Goal: Task Accomplishment & Management: Manage account settings

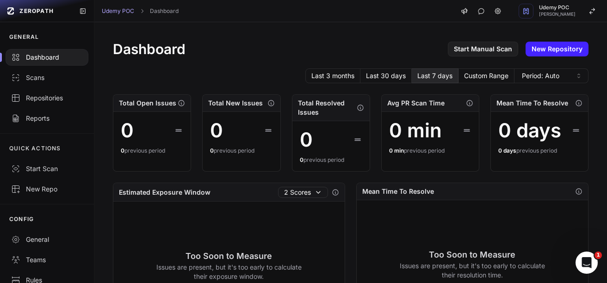
scroll to position [82, 0]
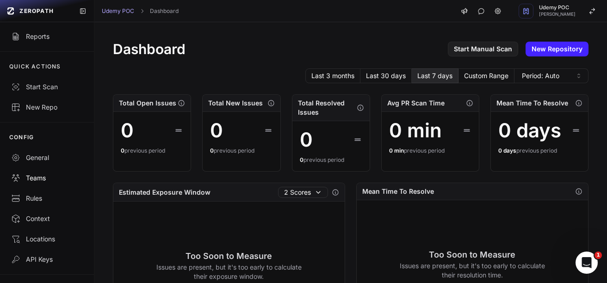
click at [34, 176] on div "Teams" at bounding box center [47, 177] width 72 height 9
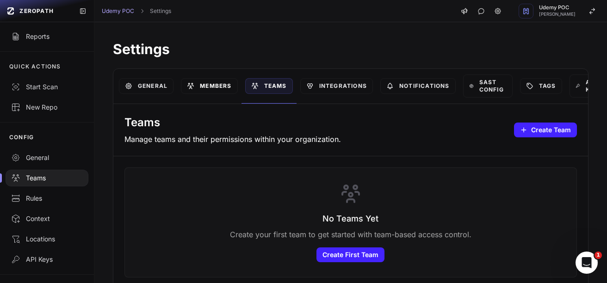
click at [216, 85] on link "Members" at bounding box center [209, 86] width 56 height 16
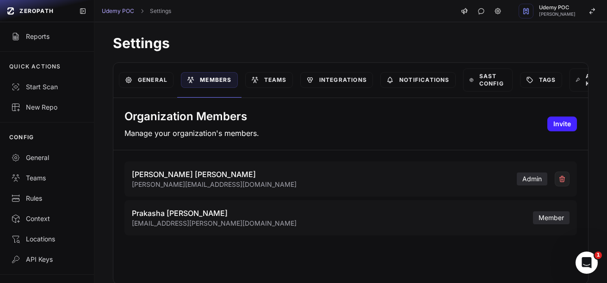
scroll to position [7, 0]
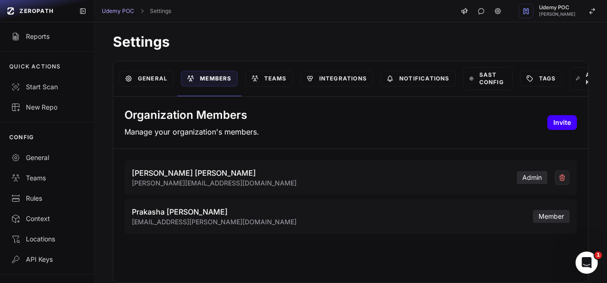
click at [549, 126] on button "Invite" at bounding box center [562, 122] width 30 height 15
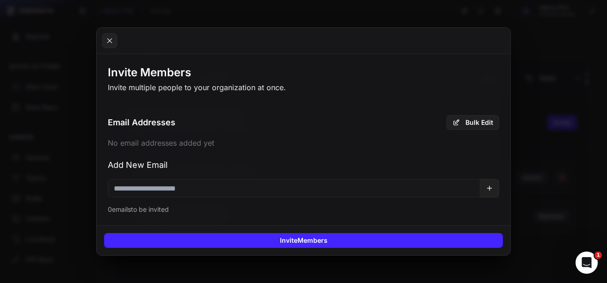
click at [281, 197] on input "email" at bounding box center [294, 188] width 372 height 18
click at [179, 188] on input "email" at bounding box center [294, 188] width 372 height 18
paste input "**********"
type input "**********"
click at [491, 188] on icon at bounding box center [489, 188] width 4 height 0
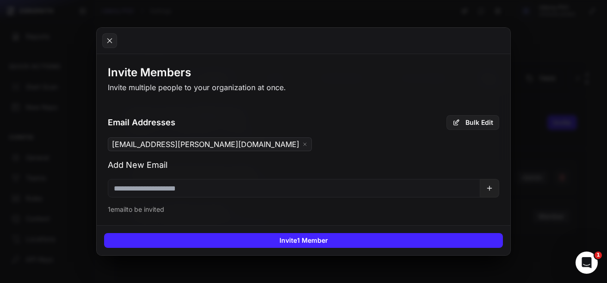
click at [282, 190] on input "email" at bounding box center [294, 188] width 372 height 18
paste input "**********"
type input "**********"
click at [490, 191] on icon at bounding box center [489, 188] width 7 height 7
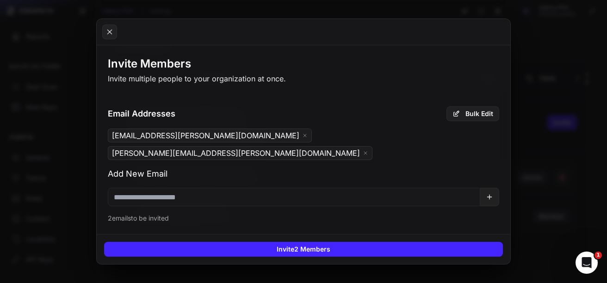
click at [247, 188] on input "email" at bounding box center [294, 197] width 372 height 18
paste input "**********"
type input "**********"
click at [489, 193] on icon at bounding box center [489, 196] width 7 height 7
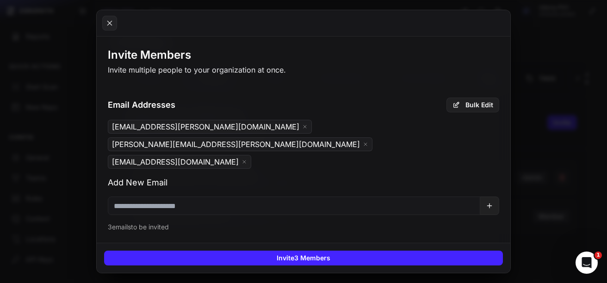
click at [179, 197] on input "email" at bounding box center [294, 206] width 372 height 18
paste input "**********"
type input "**********"
click at [484, 197] on button at bounding box center [489, 206] width 19 height 18
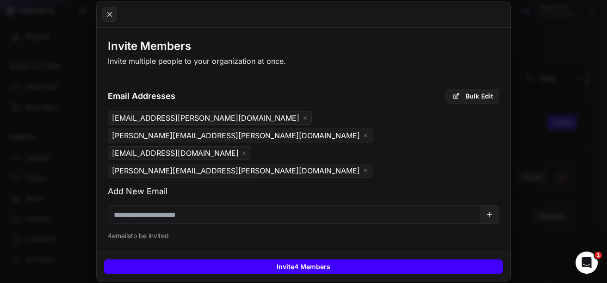
click at [304, 259] on button "Invite 4 Members" at bounding box center [303, 266] width 399 height 15
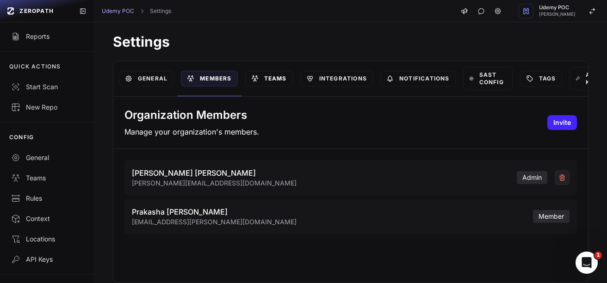
click at [276, 80] on link "Teams" at bounding box center [269, 79] width 48 height 16
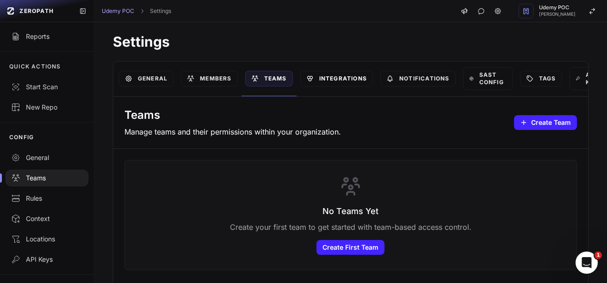
click at [338, 80] on link "Integrations" at bounding box center [336, 79] width 73 height 16
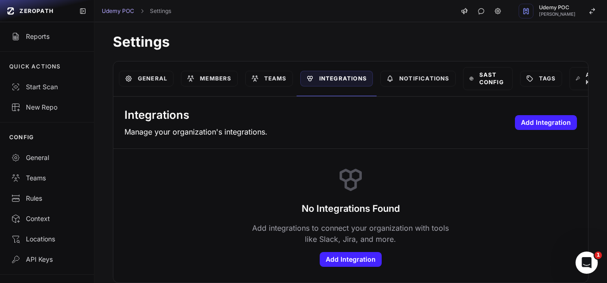
click at [493, 80] on link "SAST Config" at bounding box center [487, 78] width 49 height 23
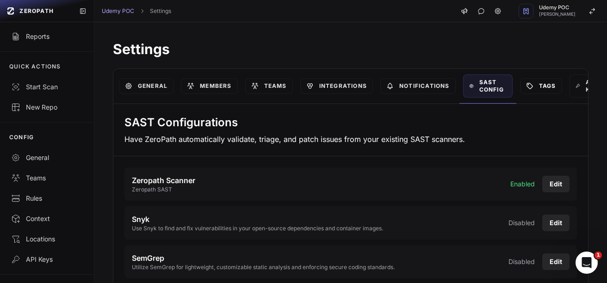
click at [542, 87] on link "Tags" at bounding box center [541, 86] width 42 height 16
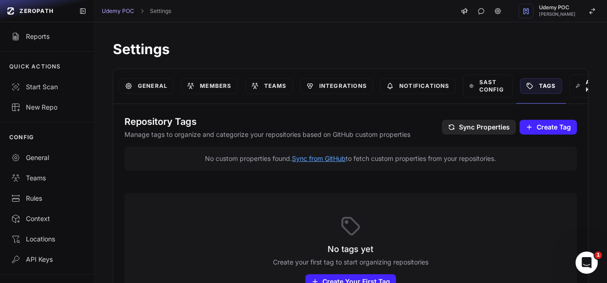
click at [577, 86] on icon at bounding box center [577, 85] width 5 height 7
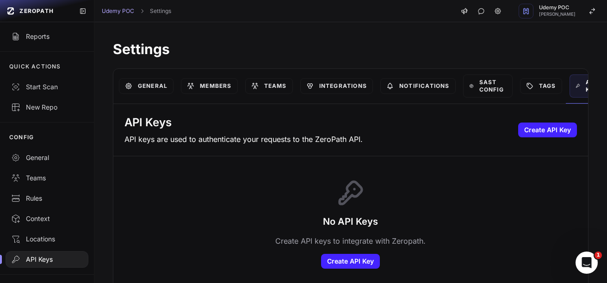
click at [576, 88] on link "API Keys" at bounding box center [590, 85] width 43 height 23
click at [135, 88] on link "General" at bounding box center [146, 86] width 55 height 16
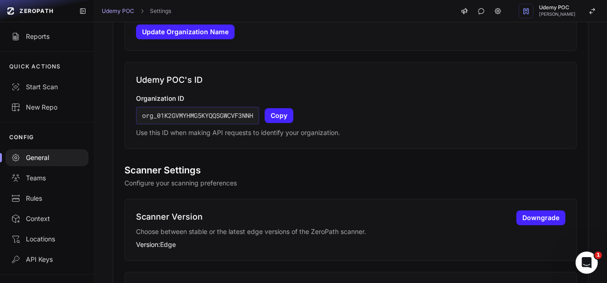
scroll to position [380, 0]
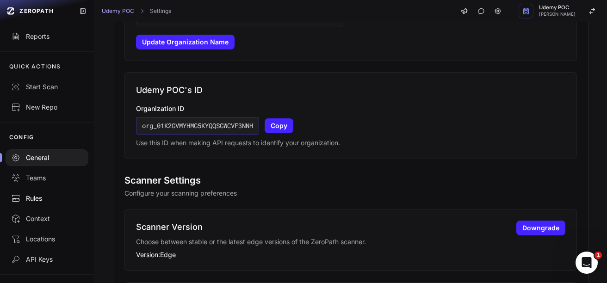
click at [37, 201] on div "Rules" at bounding box center [47, 198] width 72 height 9
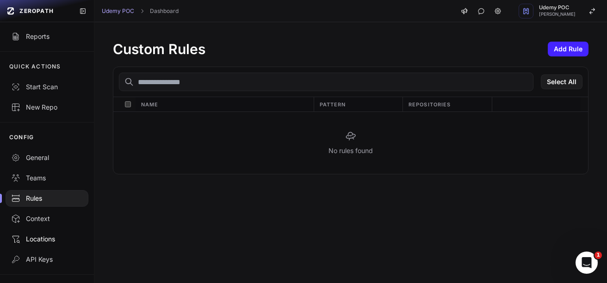
click at [41, 241] on div "Locations" at bounding box center [47, 238] width 72 height 9
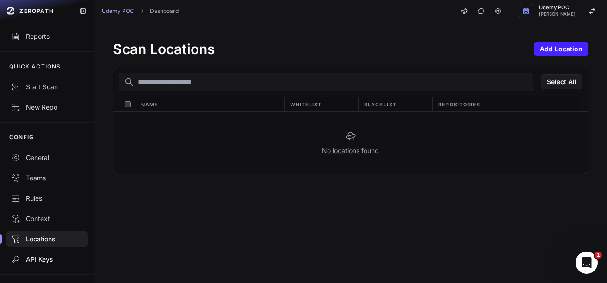
click at [44, 257] on div "API Keys" at bounding box center [47, 259] width 72 height 9
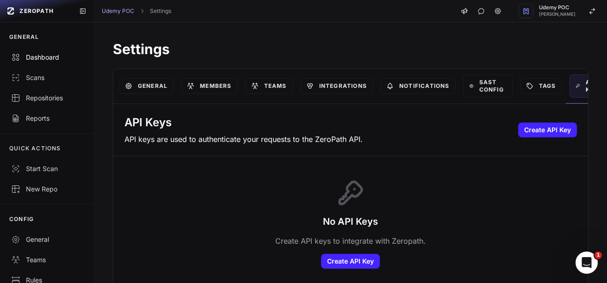
click at [34, 56] on div "Dashboard" at bounding box center [47, 57] width 72 height 9
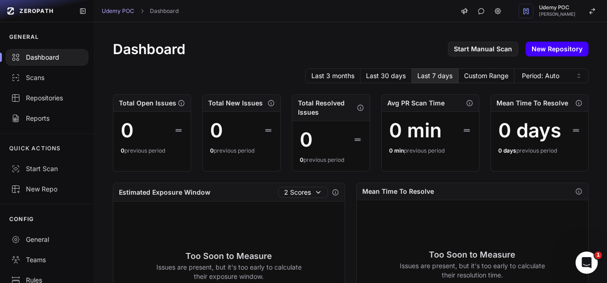
click at [548, 50] on link "New Repository" at bounding box center [556, 49] width 63 height 15
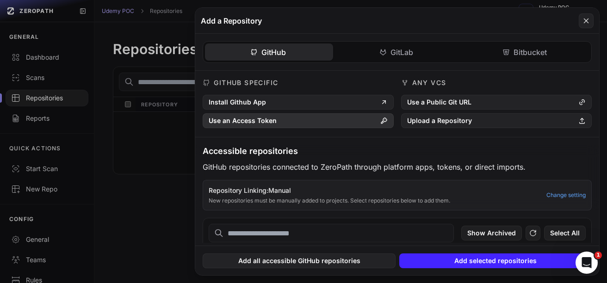
click at [302, 121] on button "Use an Access Token" at bounding box center [298, 120] width 191 height 15
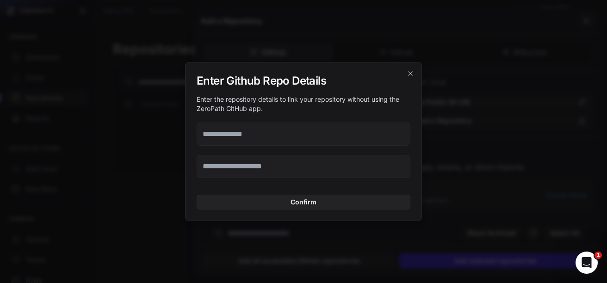
click at [289, 166] on input "text" at bounding box center [304, 166] width 214 height 23
paste input "**********"
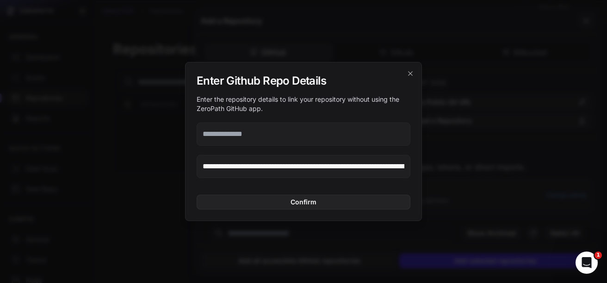
scroll to position [0, 216]
type input "**********"
click at [253, 137] on input "text" at bounding box center [304, 134] width 214 height 23
paste input "**********"
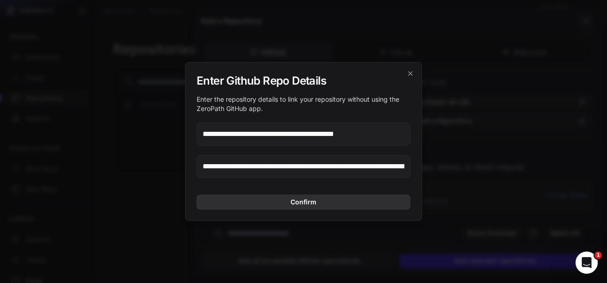
type input "**********"
click at [309, 203] on button "Confirm" at bounding box center [304, 202] width 214 height 15
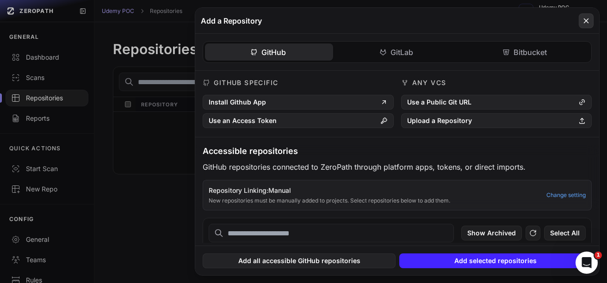
click at [586, 23] on icon at bounding box center [586, 20] width 8 height 11
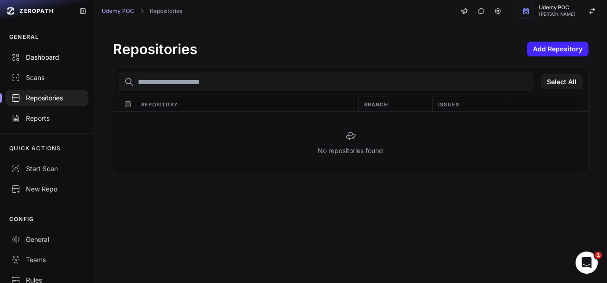
click at [45, 59] on div "Dashboard" at bounding box center [47, 57] width 72 height 9
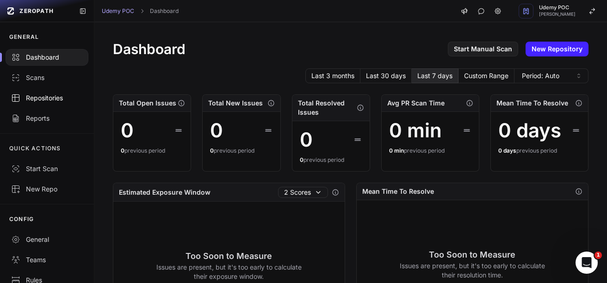
click at [42, 97] on div "Repositories" at bounding box center [47, 97] width 72 height 9
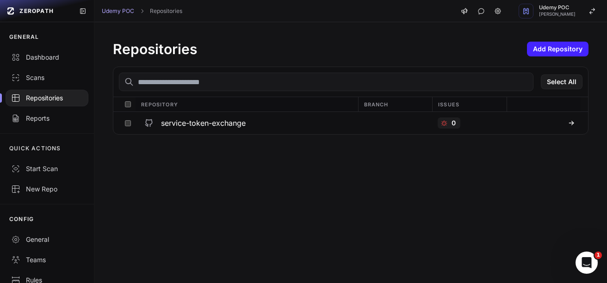
click at [592, 262] on icon "Open Intercom Messenger" at bounding box center [586, 262] width 15 height 15
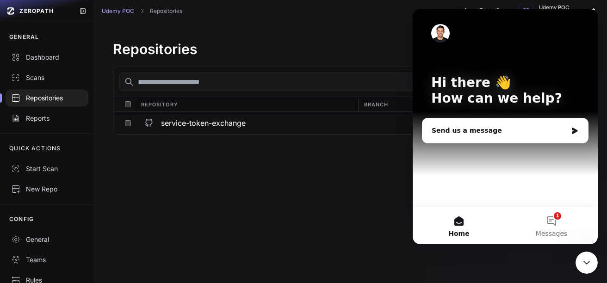
click at [403, 192] on div "Repositories Add Repository Select All Repository Branch Issues service-token-e…" at bounding box center [350, 152] width 512 height 261
click at [556, 219] on button "1 Messages" at bounding box center [551, 225] width 92 height 37
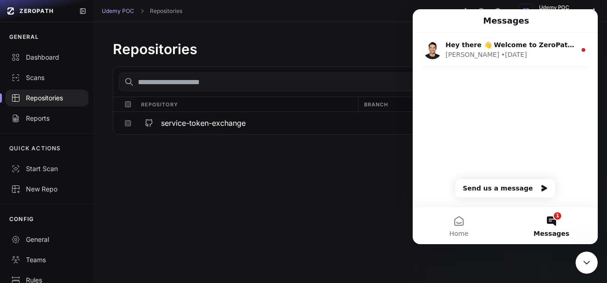
click at [382, 204] on div "Repositories Add Repository Select All Repository Branch Issues service-token-e…" at bounding box center [350, 152] width 512 height 261
click at [591, 260] on icon "Close Intercom Messenger" at bounding box center [586, 262] width 11 height 11
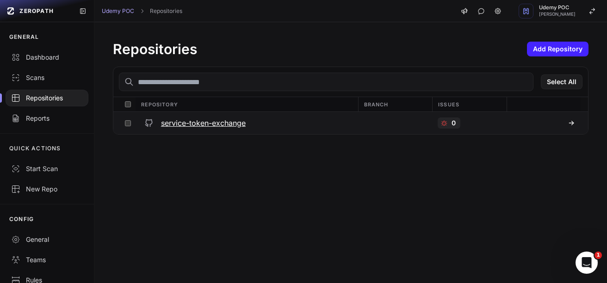
click at [217, 126] on h3 "service-token-exchange" at bounding box center [203, 122] width 85 height 11
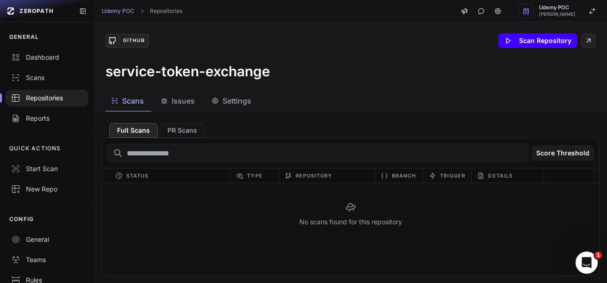
click at [531, 39] on button "Scan Repository" at bounding box center [537, 40] width 79 height 15
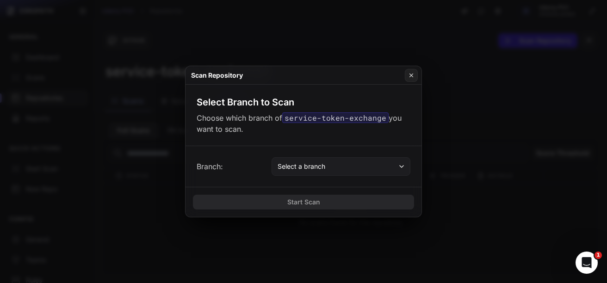
click at [359, 168] on button "Select a branch" at bounding box center [340, 166] width 139 height 18
click at [357, 166] on button "Select a branch" at bounding box center [340, 166] width 139 height 18
click at [403, 165] on icon at bounding box center [401, 166] width 7 height 7
click at [263, 170] on div "Branch: Select a branch" at bounding box center [304, 166] width 214 height 18
click at [377, 161] on button "Select a branch" at bounding box center [340, 166] width 139 height 18
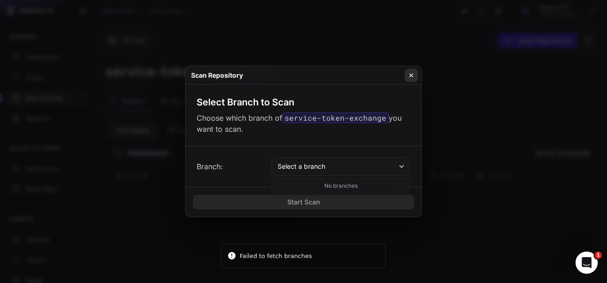
click at [414, 71] on button at bounding box center [411, 75] width 13 height 13
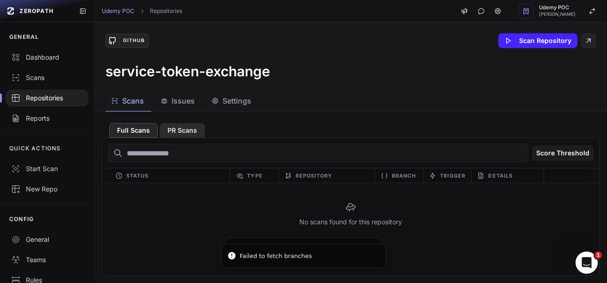
click at [184, 129] on button "PR Scans" at bounding box center [182, 130] width 45 height 15
click at [182, 102] on span "Issues" at bounding box center [183, 100] width 23 height 11
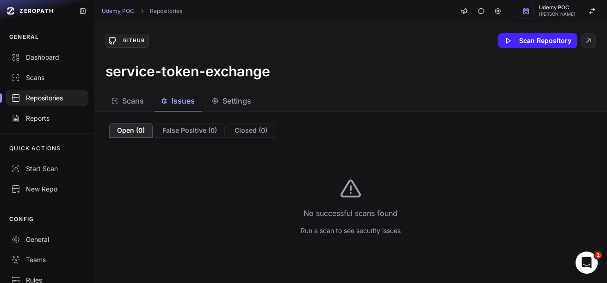
click at [238, 100] on span "Settings" at bounding box center [236, 100] width 29 height 11
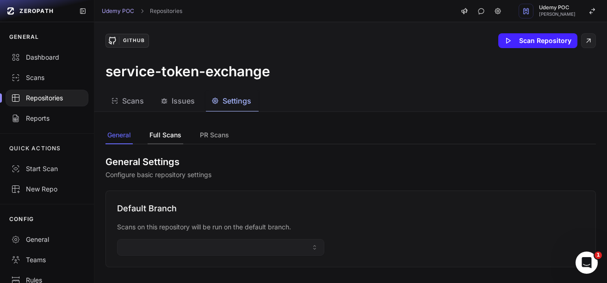
click at [198, 134] on button "Full Scans" at bounding box center [214, 136] width 33 height 18
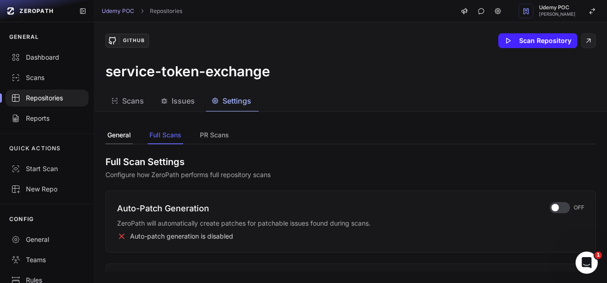
click at [117, 135] on button "General" at bounding box center [118, 136] width 27 height 18
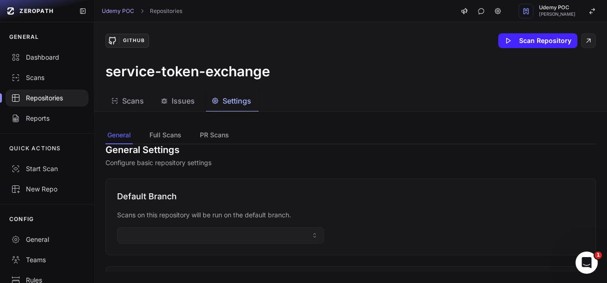
scroll to position [15, 0]
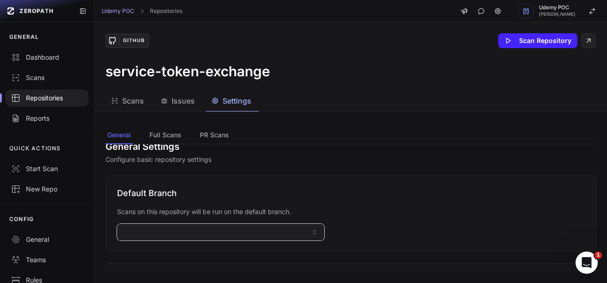
click at [311, 233] on icon "caret sort," at bounding box center [314, 231] width 7 height 7
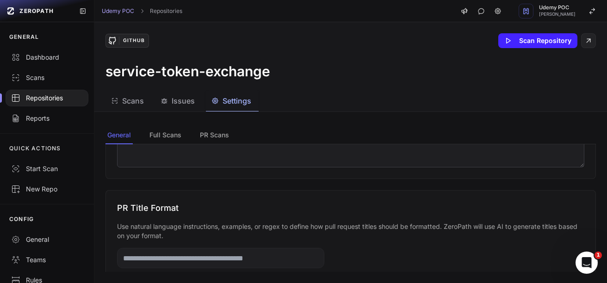
scroll to position [423, 0]
click at [584, 40] on icon at bounding box center [588, 40] width 8 height 11
click at [41, 78] on div "Scans" at bounding box center [47, 77] width 72 height 9
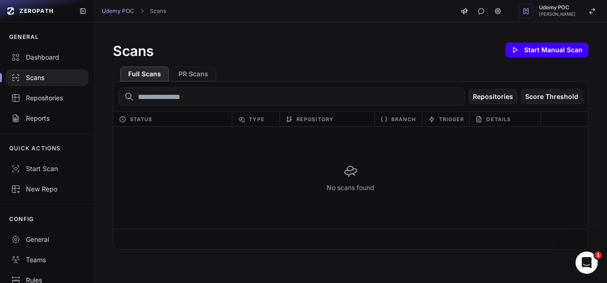
click at [560, 52] on button "Start Manual Scan" at bounding box center [546, 50] width 83 height 15
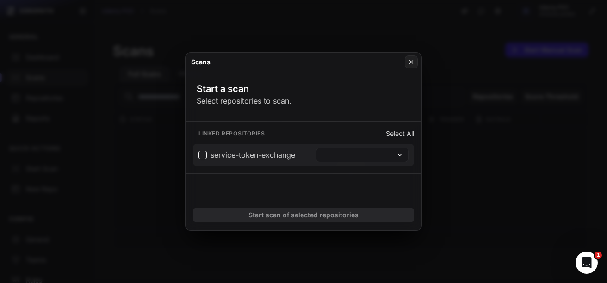
click at [202, 154] on span "service-token-exchange" at bounding box center [246, 154] width 97 height 11
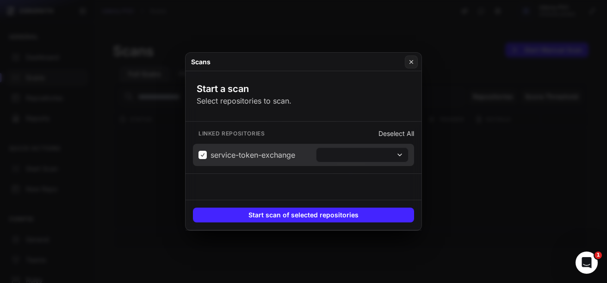
click at [403, 154] on button at bounding box center [362, 155] width 92 height 15
click at [395, 200] on div "Start scan of selected repositories" at bounding box center [303, 215] width 236 height 30
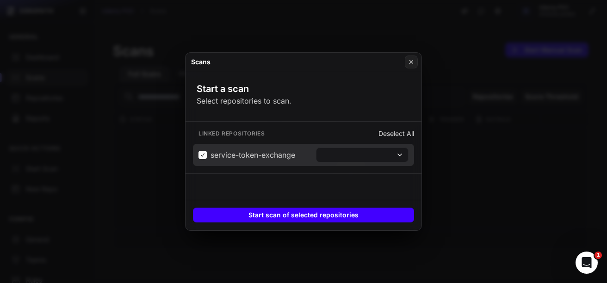
click at [350, 217] on button "Start scan of selected repositories" at bounding box center [303, 215] width 221 height 15
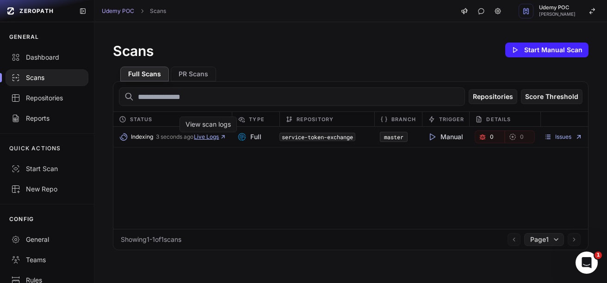
click at [213, 138] on span "Live Logs" at bounding box center [210, 136] width 32 height 7
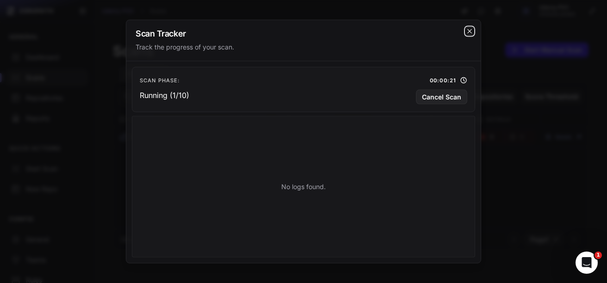
click at [470, 32] on icon "cross 2," at bounding box center [469, 31] width 4 height 4
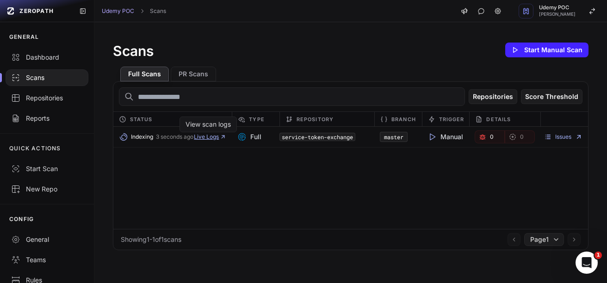
click at [223, 137] on icon "button" at bounding box center [223, 137] width 6 height 6
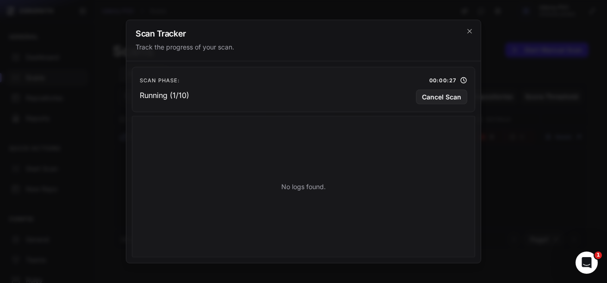
click at [296, 190] on p "No logs found." at bounding box center [303, 186] width 44 height 9
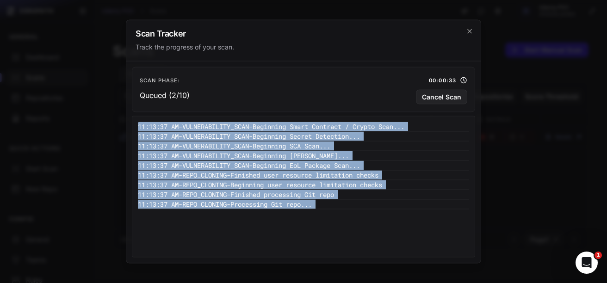
click at [402, 173] on pre "11:13:37 AM - REPO_CLONING - Finished user resource limitation checks" at bounding box center [303, 176] width 331 height 10
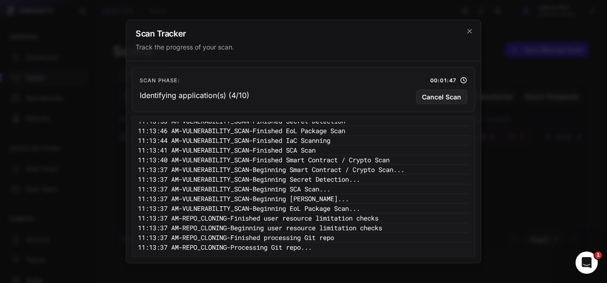
scroll to position [16, 0]
click at [469, 31] on icon "cross 2," at bounding box center [469, 31] width 4 height 4
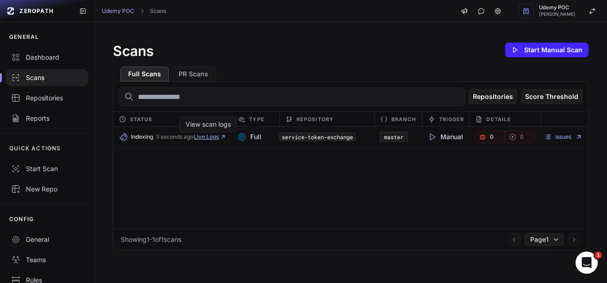
click at [214, 139] on span "Live Logs" at bounding box center [210, 136] width 32 height 7
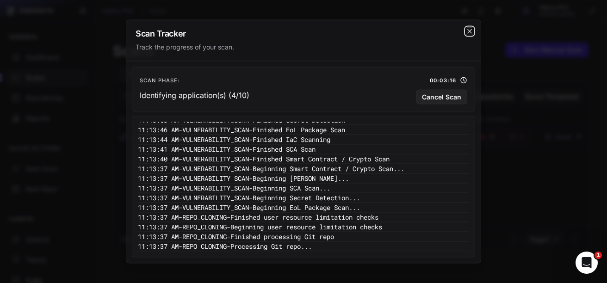
click at [471, 31] on icon "cross 2," at bounding box center [469, 31] width 7 height 7
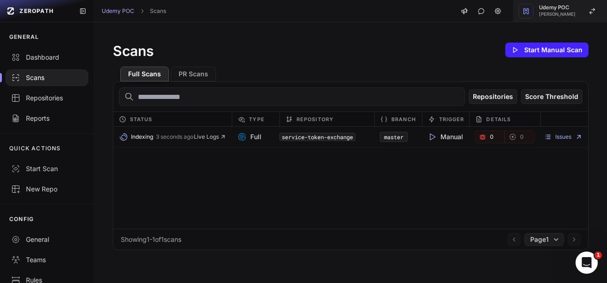
click at [522, 12] on icon "button" at bounding box center [525, 10] width 7 height 7
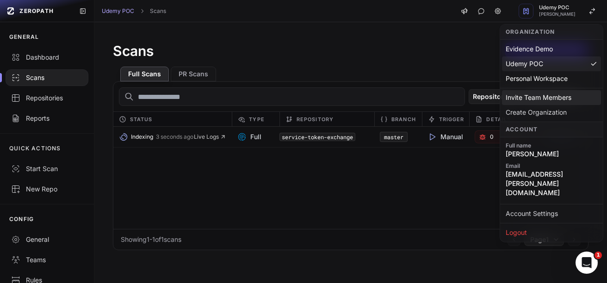
click at [537, 100] on div "Invite Team Members" at bounding box center [551, 97] width 99 height 15
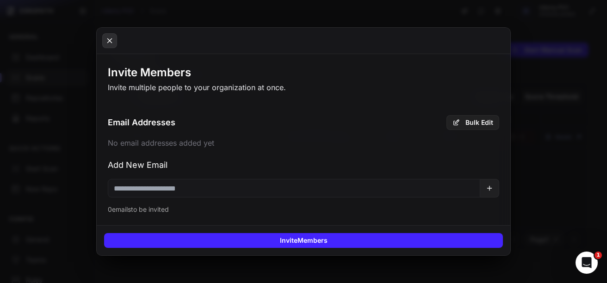
click at [105, 43] on icon at bounding box center [109, 40] width 8 height 11
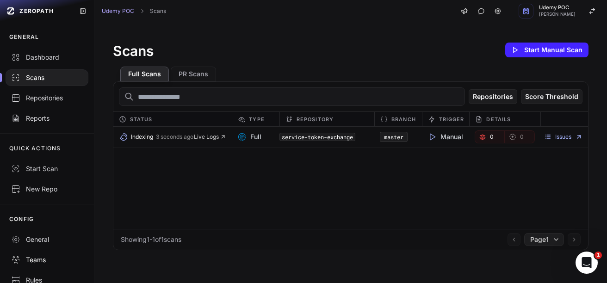
click at [38, 262] on div "Teams" at bounding box center [47, 259] width 72 height 9
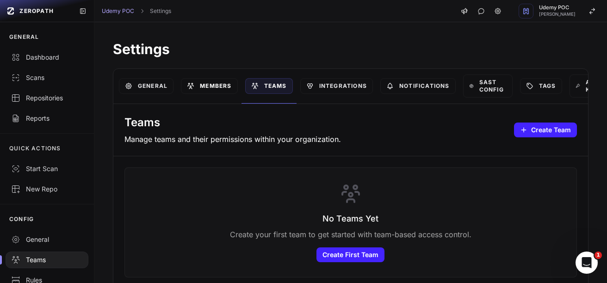
click at [227, 86] on link "Members" at bounding box center [209, 86] width 56 height 16
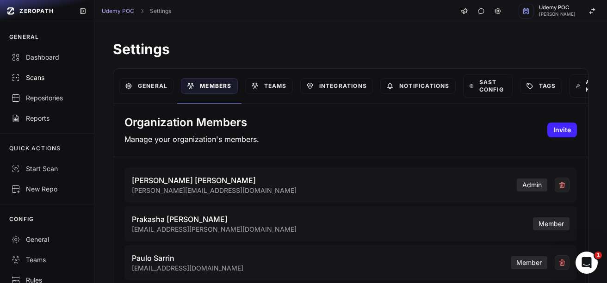
click at [37, 78] on div "Scans" at bounding box center [47, 77] width 72 height 9
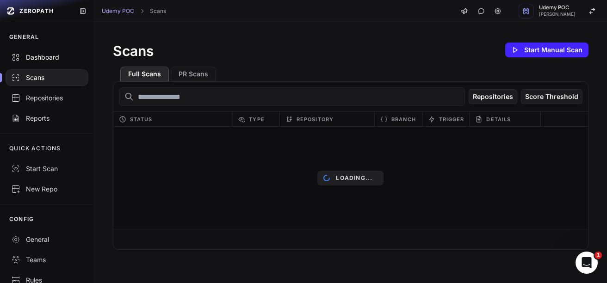
click at [52, 55] on div "Dashboard" at bounding box center [47, 57] width 72 height 9
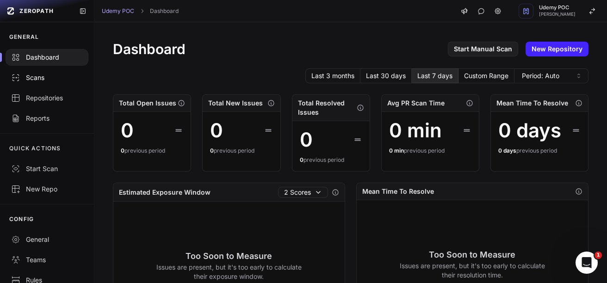
click at [37, 80] on div "Scans" at bounding box center [47, 77] width 72 height 9
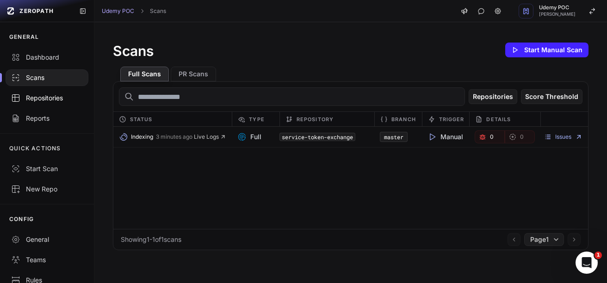
click at [42, 99] on div "Repositories" at bounding box center [47, 97] width 72 height 9
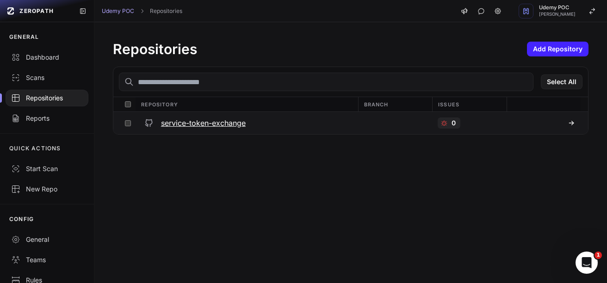
click at [212, 123] on h3 "service-token-exchange" at bounding box center [203, 122] width 85 height 11
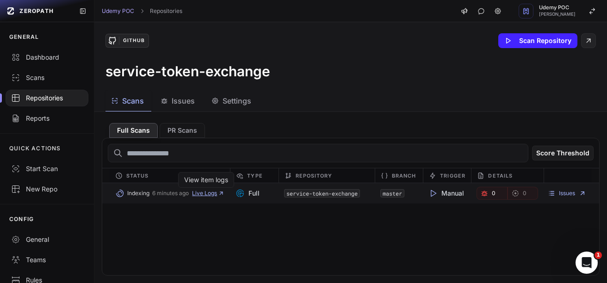
click at [209, 193] on span "Live Logs" at bounding box center [208, 193] width 32 height 7
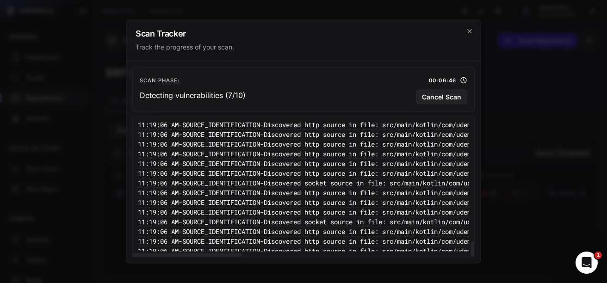
scroll to position [1104, 0]
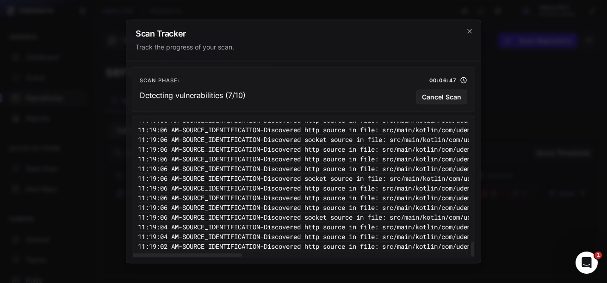
drag, startPoint x: 471, startPoint y: 124, endPoint x: 461, endPoint y: 251, distance: 127.1
click at [471, 251] on div at bounding box center [472, 249] width 3 height 15
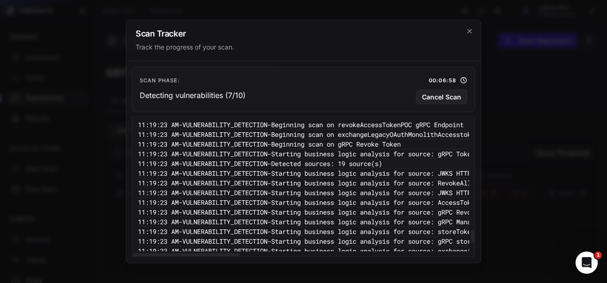
scroll to position [1172, 0]
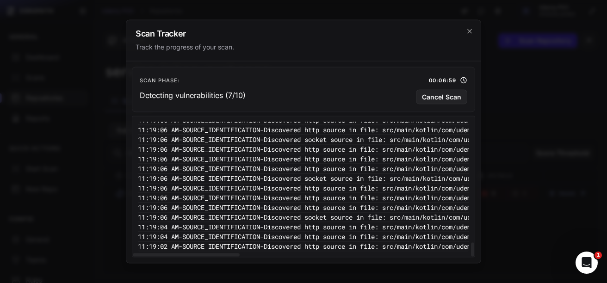
drag, startPoint x: 473, startPoint y: 122, endPoint x: 470, endPoint y: 264, distance: 141.5
click at [471, 257] on div at bounding box center [472, 250] width 3 height 14
click at [471, 31] on icon "cross 2," at bounding box center [469, 31] width 7 height 7
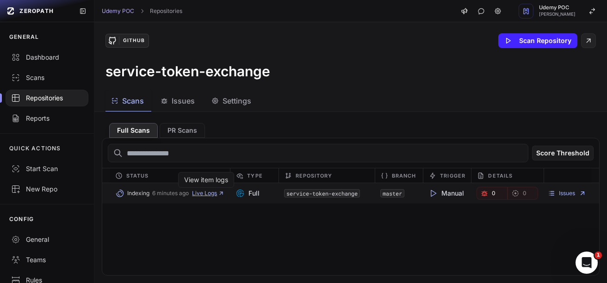
click at [202, 192] on span "Live Logs" at bounding box center [208, 193] width 32 height 7
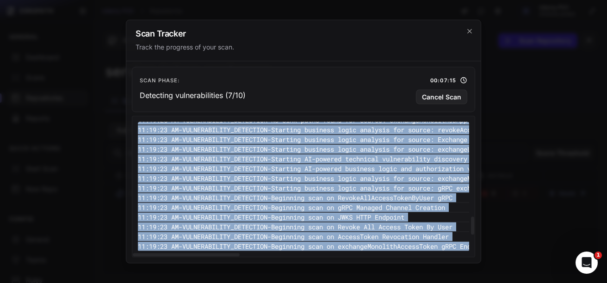
scroll to position [871, 0]
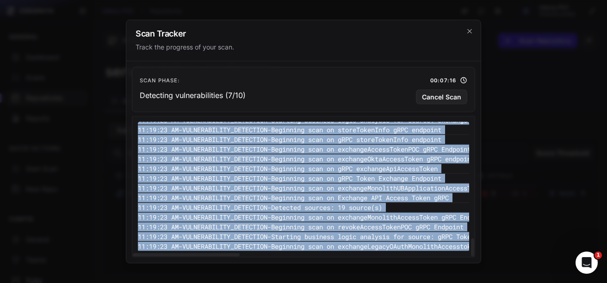
drag, startPoint x: 139, startPoint y: 127, endPoint x: 295, endPoint y: 255, distance: 202.0
click at [295, 255] on div "11:20:47 AM - VULNERABILITY_DETECTION - Finished identifying rule violations (v…" at bounding box center [303, 187] width 343 height 142
copy div "11:20:47 AM - VULNERABILITY_DETECTION - Finished identifying rule violations (v…"
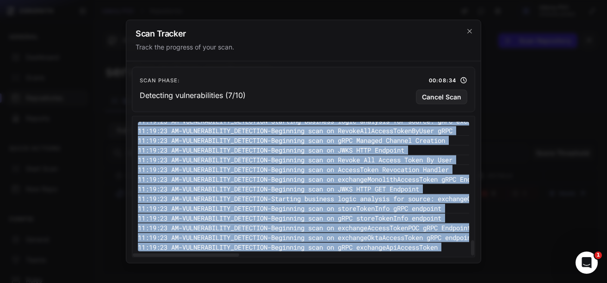
scroll to position [1046, 0]
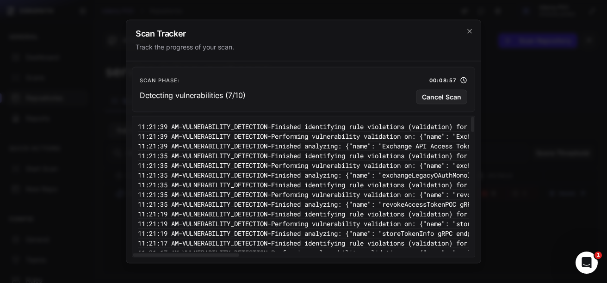
scroll to position [0, 0]
click at [469, 30] on icon "cross 2," at bounding box center [469, 31] width 7 height 7
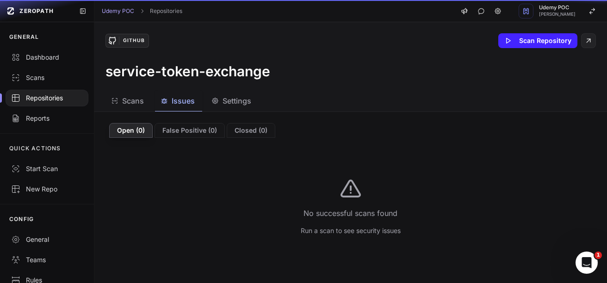
click at [183, 102] on span "Issues" at bounding box center [183, 100] width 23 height 11
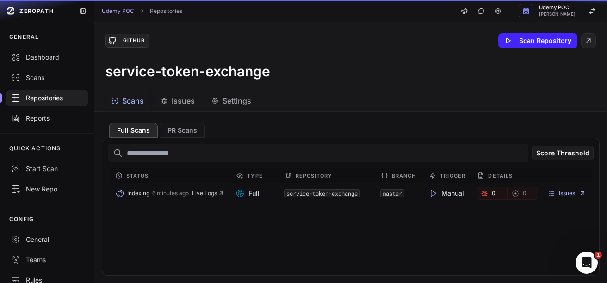
click at [138, 99] on span "Scans" at bounding box center [133, 100] width 22 height 11
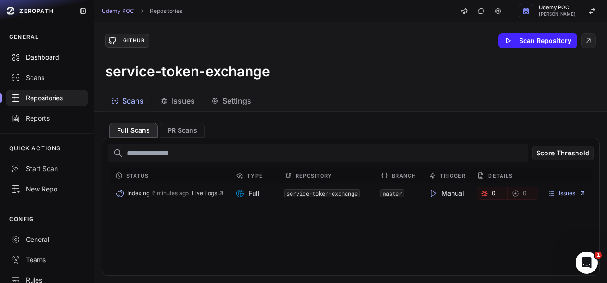
click at [41, 59] on div "Dashboard" at bounding box center [47, 57] width 72 height 9
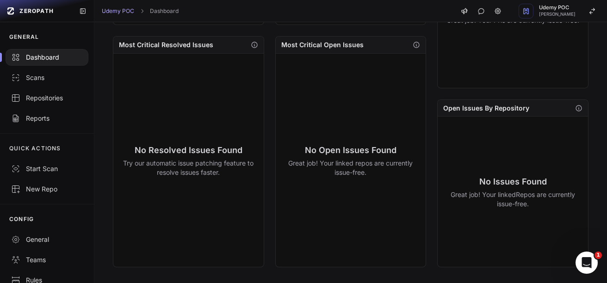
scroll to position [415, 0]
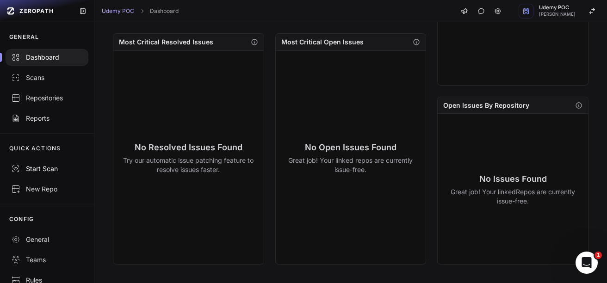
click at [43, 165] on div "Start Scan" at bounding box center [47, 168] width 72 height 9
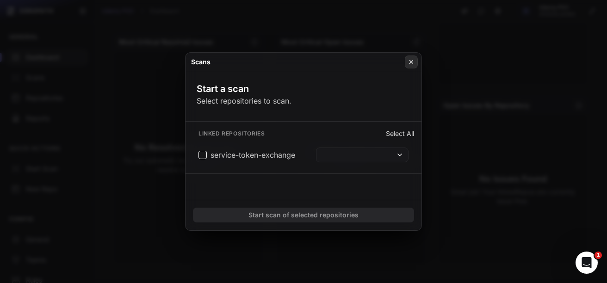
click at [413, 64] on icon at bounding box center [411, 61] width 6 height 7
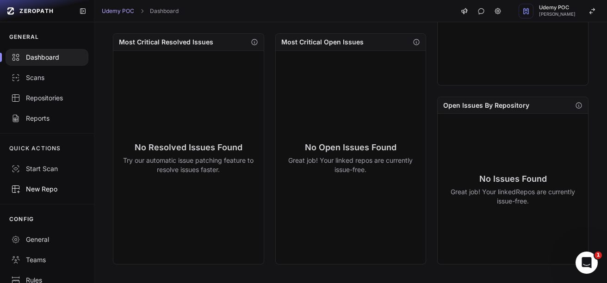
click at [42, 191] on div "New Repo" at bounding box center [47, 189] width 72 height 9
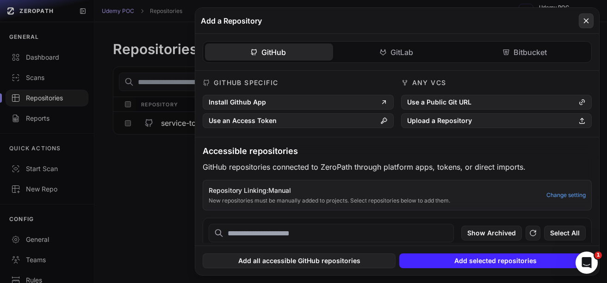
click at [586, 23] on icon at bounding box center [586, 20] width 8 height 11
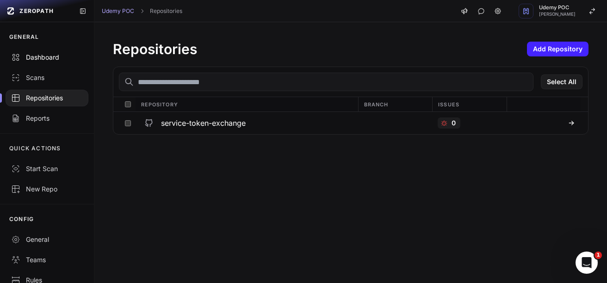
click at [57, 59] on div "Dashboard" at bounding box center [47, 57] width 72 height 9
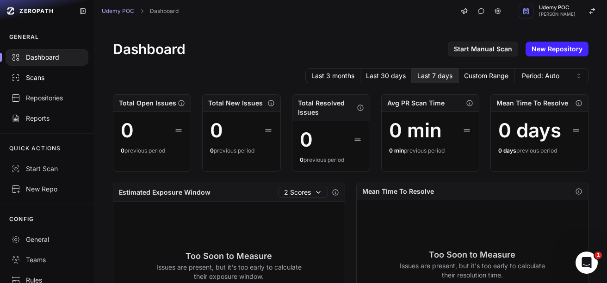
click at [43, 82] on div "Scans" at bounding box center [47, 77] width 72 height 9
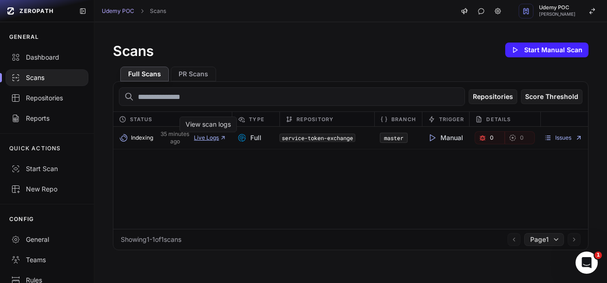
click at [210, 137] on span "Live Logs" at bounding box center [210, 137] width 32 height 7
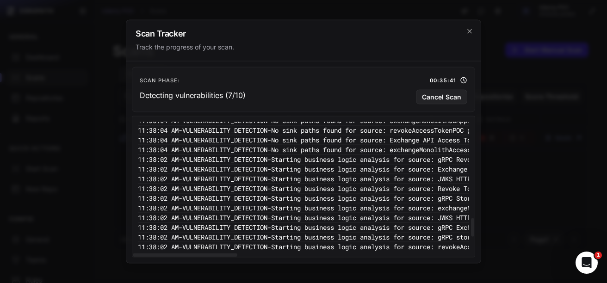
scroll to position [842, 0]
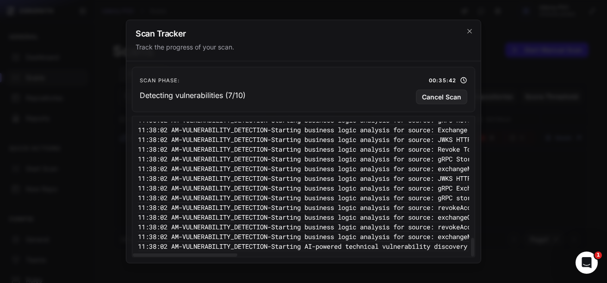
drag, startPoint x: 472, startPoint y: 174, endPoint x: 473, endPoint y: 259, distance: 85.6
click at [473, 257] on div at bounding box center [472, 247] width 3 height 18
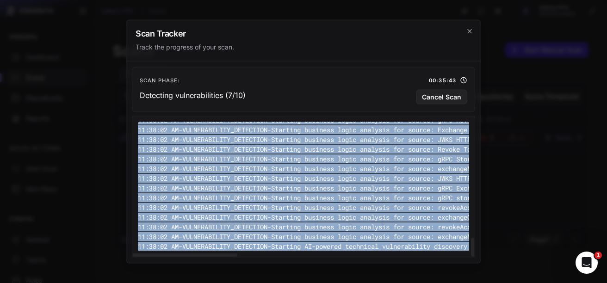
copy div "11:47:39 AM - VULNERABILITY_DETECTION - Finished analyzing: {"name": "Exchange …"
click at [468, 29] on icon "cross 2," at bounding box center [469, 31] width 7 height 7
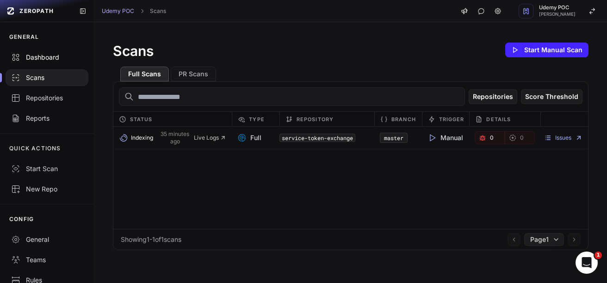
click at [43, 53] on div "Dashboard" at bounding box center [47, 57] width 72 height 9
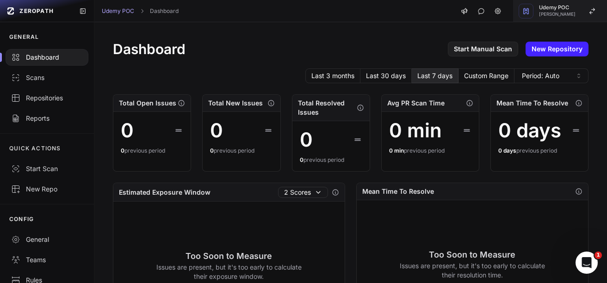
click at [522, 12] on icon "button" at bounding box center [525, 10] width 7 height 7
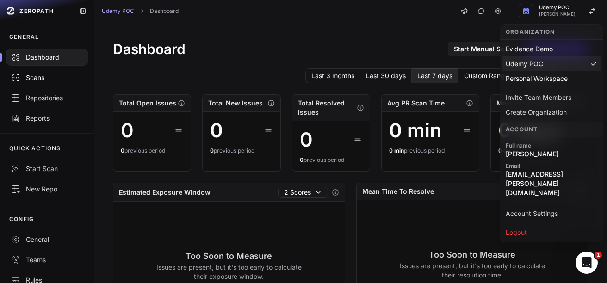
click at [41, 78] on div "Scans" at bounding box center [47, 77] width 72 height 9
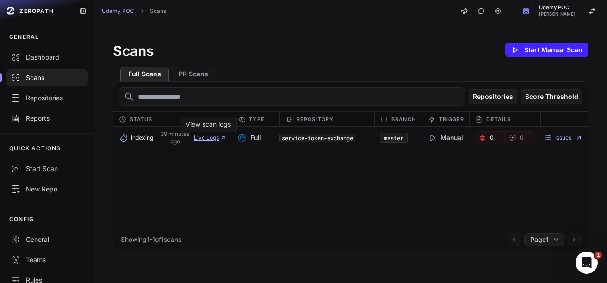
click at [212, 138] on span "Live Logs" at bounding box center [210, 137] width 32 height 7
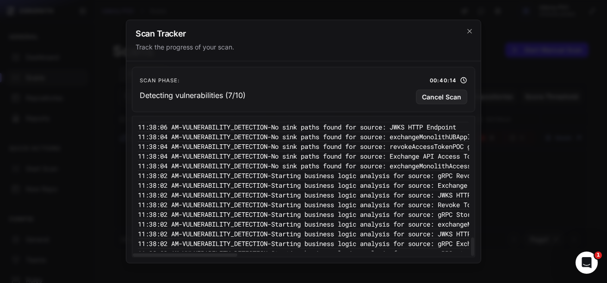
scroll to position [842, 0]
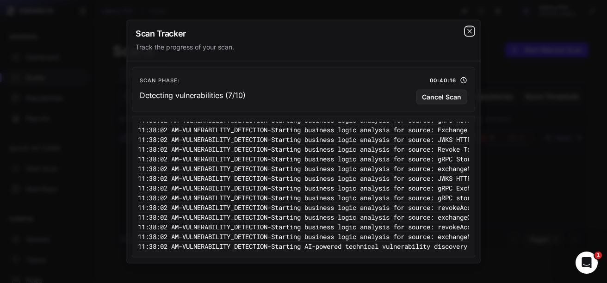
click at [469, 32] on icon "cross 2," at bounding box center [469, 31] width 7 height 7
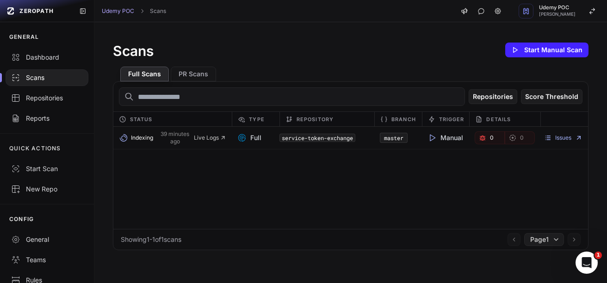
click at [209, 143] on div "Indexing 39 minutes ago Live Logs" at bounding box center [172, 137] width 119 height 15
click at [210, 140] on span "Live Logs" at bounding box center [210, 137] width 32 height 7
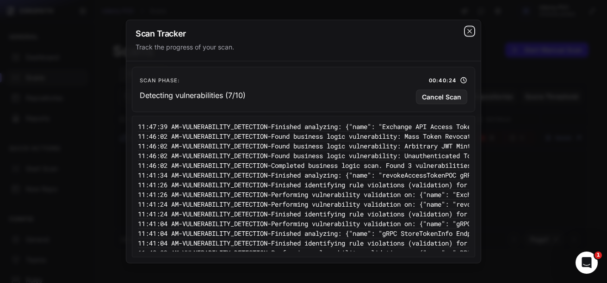
click at [466, 30] on icon "cross 2," at bounding box center [469, 31] width 7 height 7
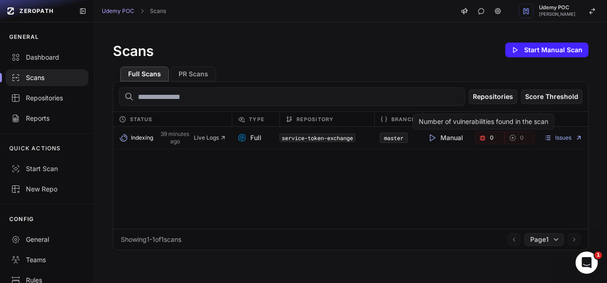
click at [482, 136] on link "0" at bounding box center [490, 137] width 30 height 13
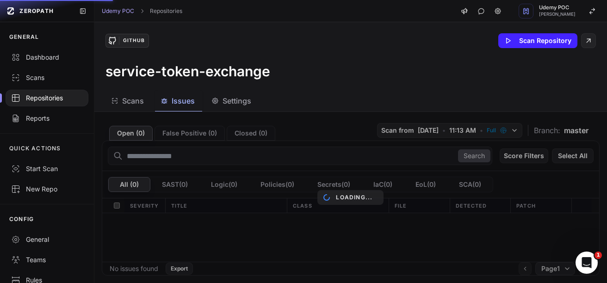
click at [138, 106] on span "Scans" at bounding box center [133, 100] width 22 height 11
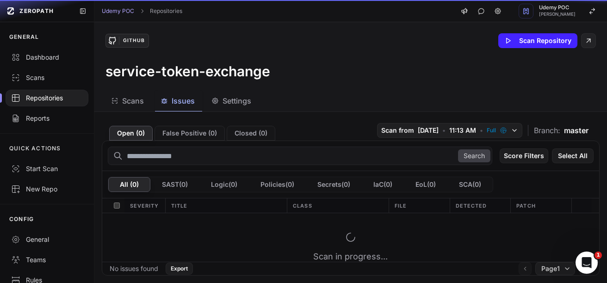
click at [188, 105] on span "Issues" at bounding box center [183, 100] width 23 height 11
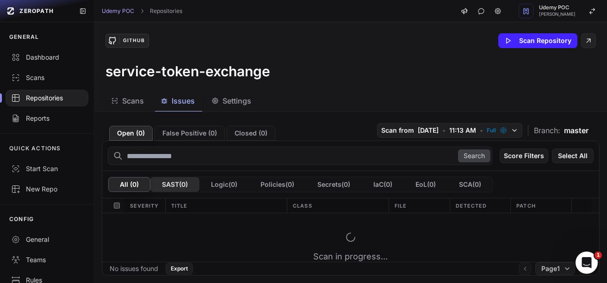
click at [183, 186] on button "SAST ( 0 )" at bounding box center [174, 184] width 49 height 15
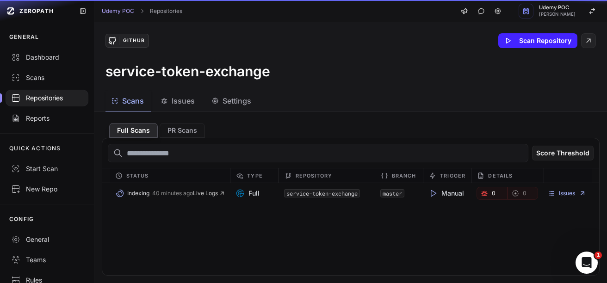
click at [136, 100] on span "Scans" at bounding box center [133, 100] width 22 height 11
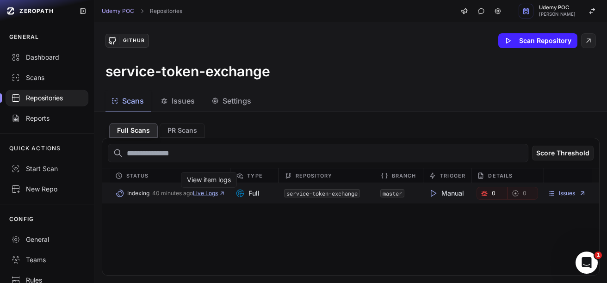
click at [207, 196] on span "Live Logs" at bounding box center [209, 193] width 32 height 7
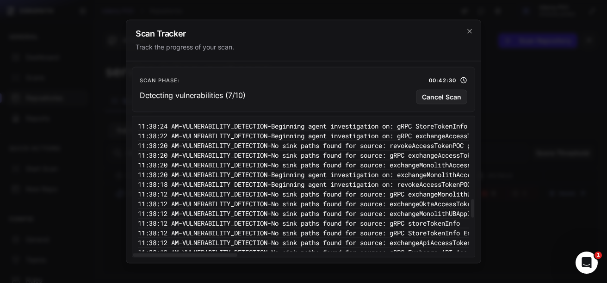
scroll to position [842, 0]
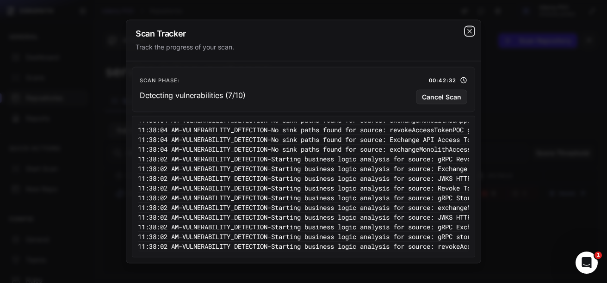
click at [469, 31] on icon "cross 2," at bounding box center [469, 31] width 4 height 4
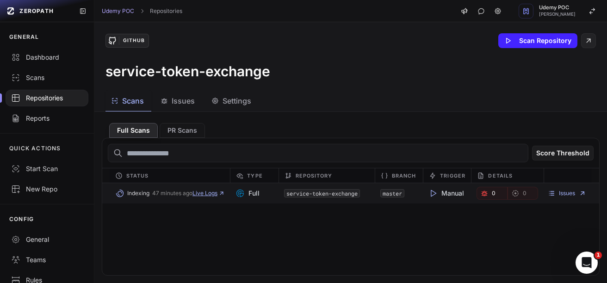
click at [208, 193] on span "Live Logs" at bounding box center [208, 193] width 32 height 7
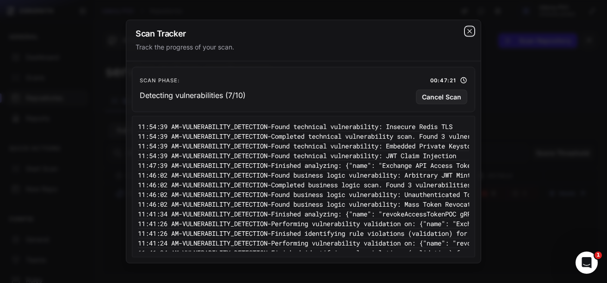
click at [468, 33] on icon "cross 2," at bounding box center [469, 31] width 7 height 7
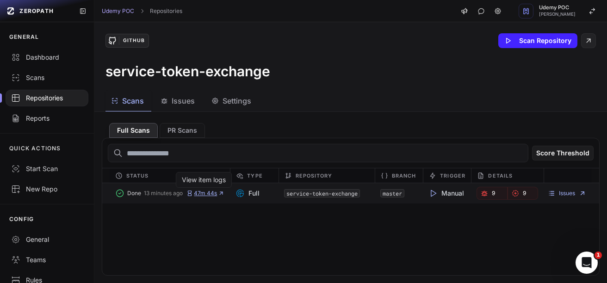
click at [205, 193] on span "47m 44s" at bounding box center [205, 193] width 38 height 7
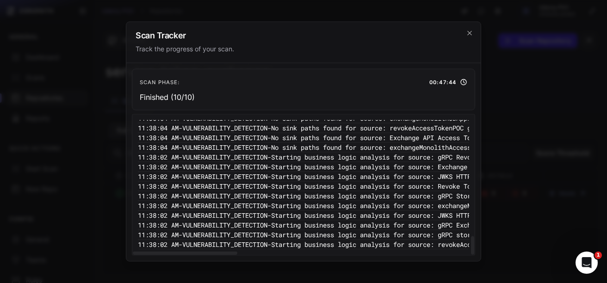
scroll to position [224, 0]
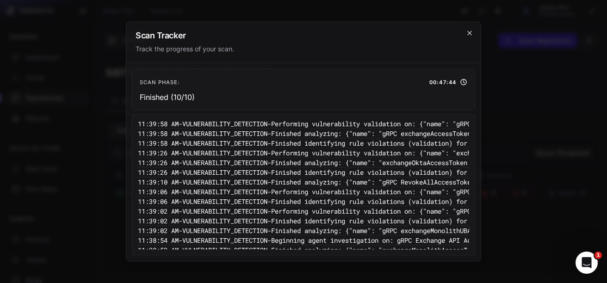
click at [470, 31] on icon "cross 2," at bounding box center [469, 33] width 7 height 7
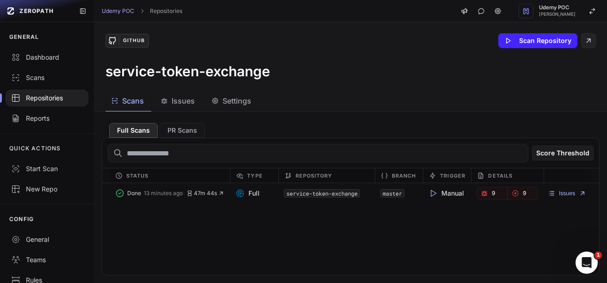
click at [189, 100] on span "Issues" at bounding box center [183, 100] width 23 height 11
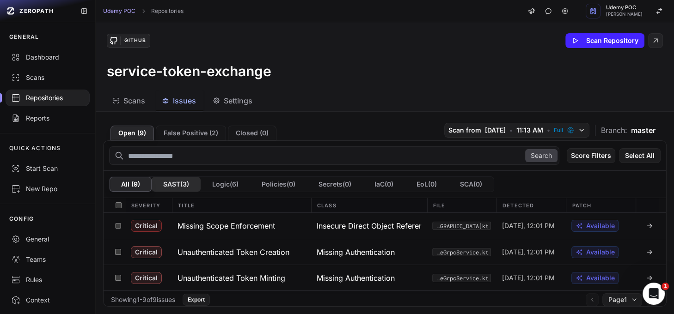
click at [180, 185] on button "SAST ( 3 )" at bounding box center [176, 184] width 49 height 15
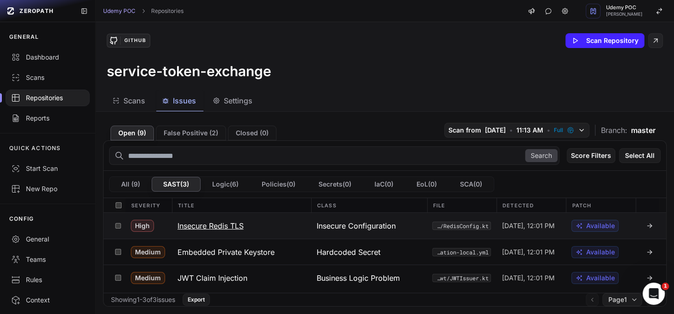
click at [221, 223] on h3 "Insecure Redis TLS" at bounding box center [211, 226] width 66 height 11
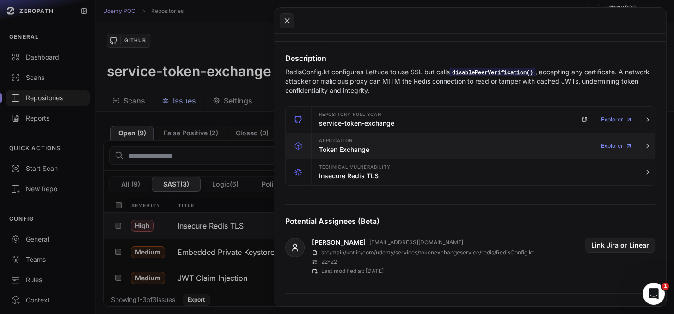
scroll to position [123, 0]
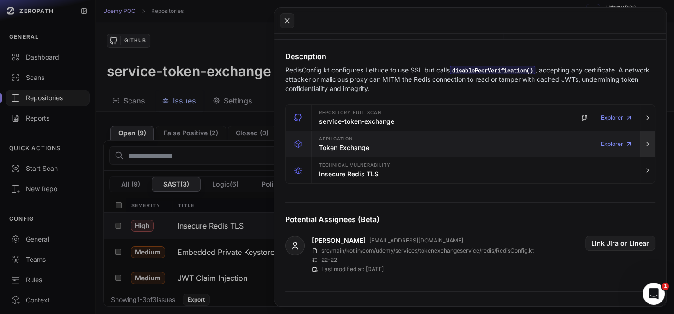
click at [606, 141] on icon "button" at bounding box center [647, 144] width 7 height 7
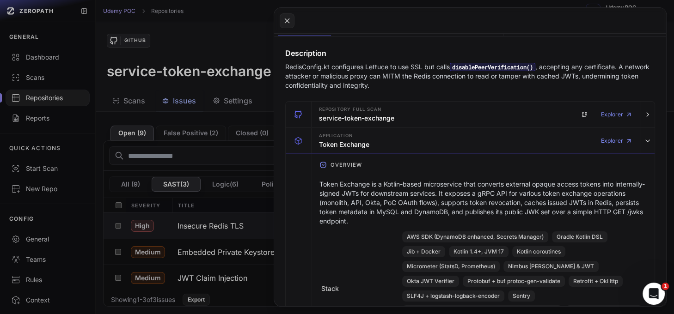
scroll to position [121, 0]
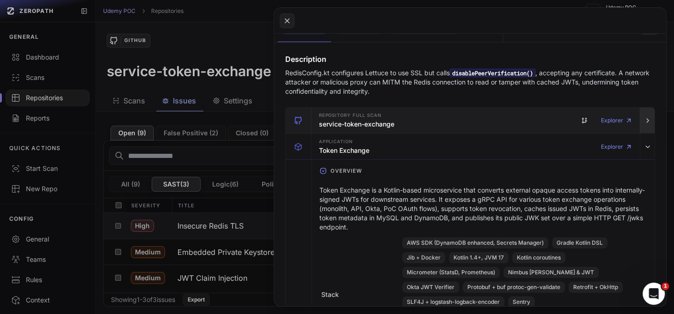
click at [606, 119] on icon "button" at bounding box center [647, 120] width 7 height 7
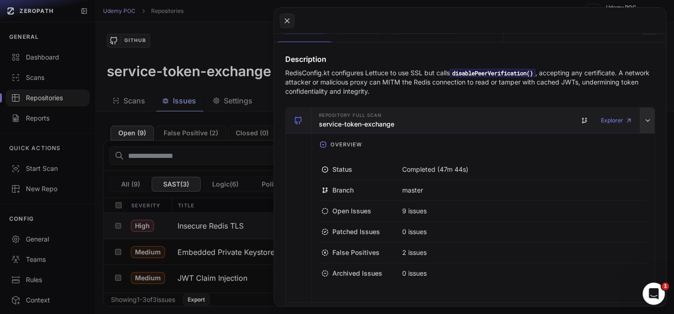
click at [606, 120] on icon "button" at bounding box center [647, 120] width 7 height 7
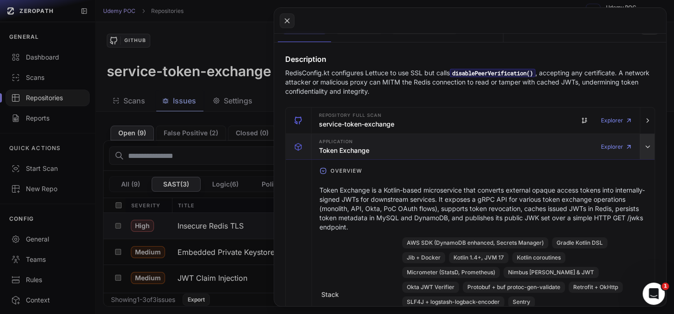
click at [606, 143] on icon "button" at bounding box center [647, 146] width 7 height 7
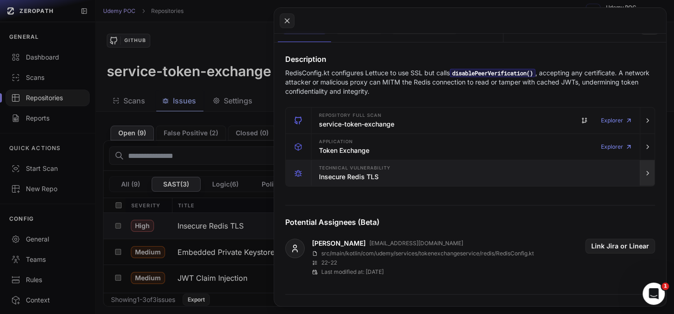
click at [606, 173] on icon "button" at bounding box center [648, 174] width 2 height 4
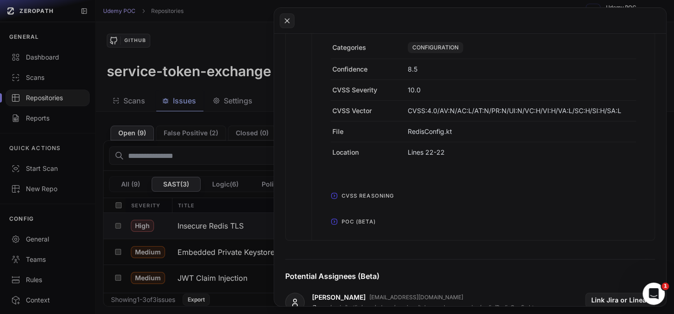
scroll to position [382, 0]
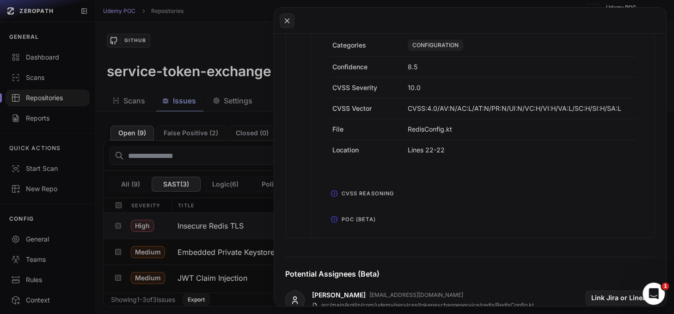
click at [334, 190] on icon "button" at bounding box center [334, 193] width 7 height 7
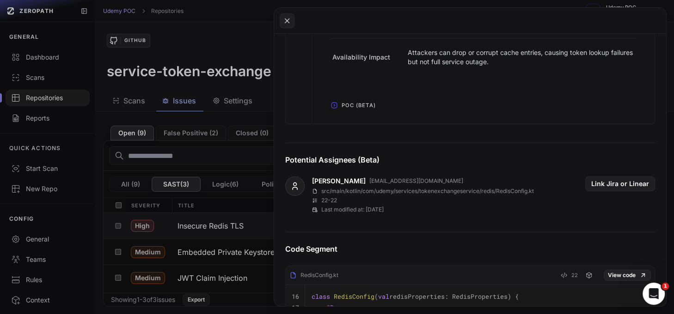
scroll to position [748, 0]
click at [334, 104] on icon "button" at bounding box center [334, 105] width 1 height 2
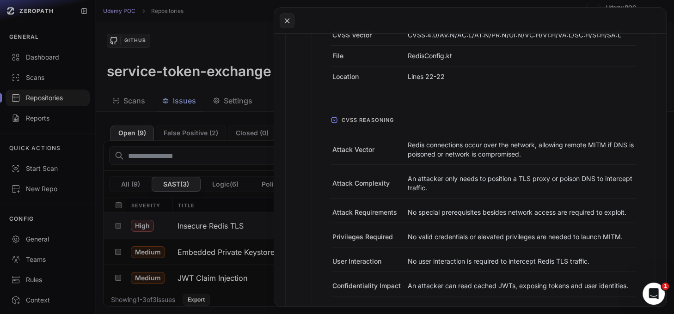
scroll to position [431, 0]
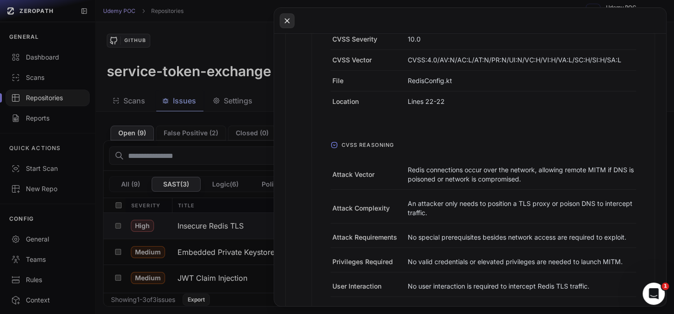
click at [286, 21] on icon at bounding box center [287, 20] width 4 height 4
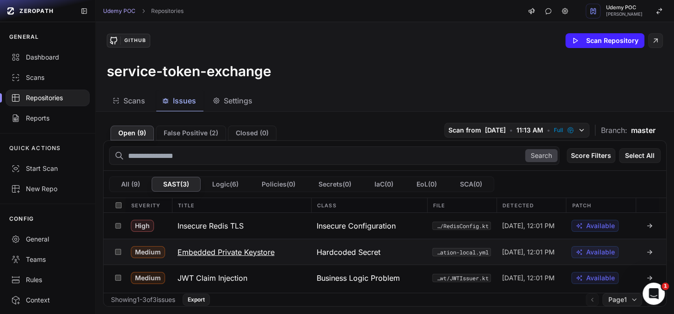
click at [248, 250] on h3 "Embedded Private Keystore" at bounding box center [226, 252] width 97 height 11
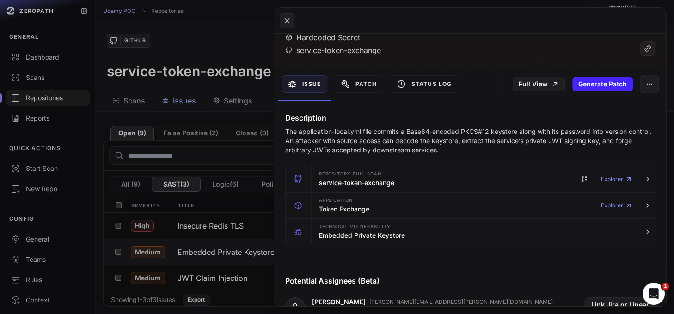
scroll to position [74, 0]
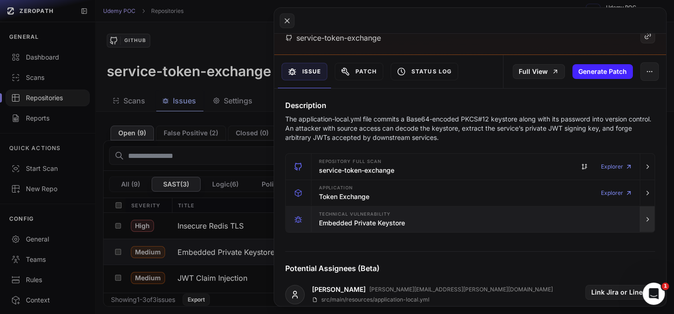
click at [606, 219] on icon "button" at bounding box center [647, 219] width 7 height 7
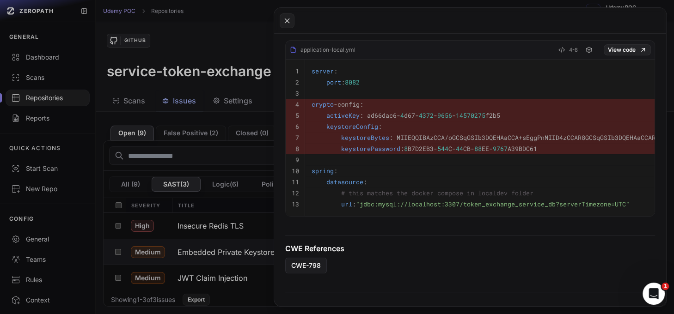
scroll to position [738, 0]
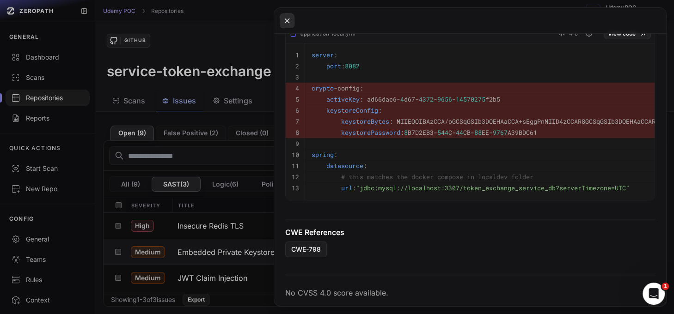
click at [290, 18] on icon at bounding box center [287, 20] width 8 height 11
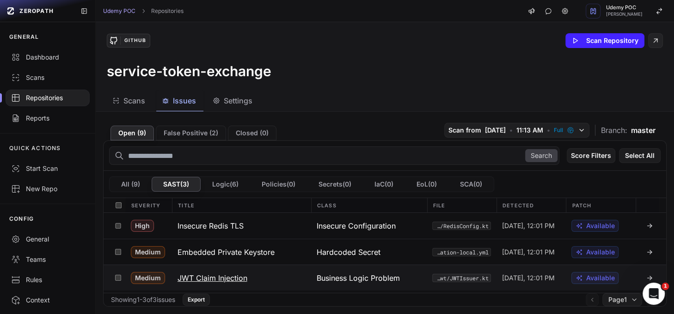
click at [215, 278] on h3 "JWT Claim Injection" at bounding box center [213, 278] width 70 height 11
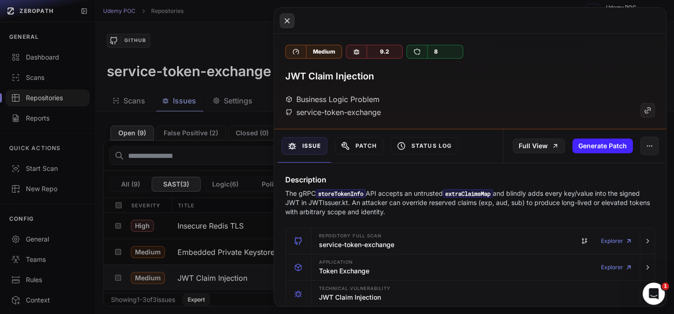
click at [285, 19] on icon at bounding box center [287, 20] width 4 height 4
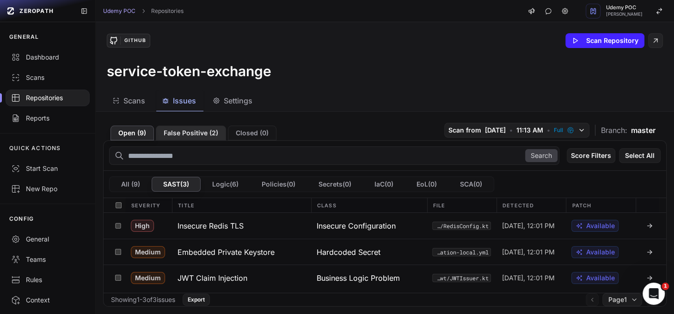
click at [191, 132] on button "False Positive ( 2 )" at bounding box center [191, 133] width 70 height 15
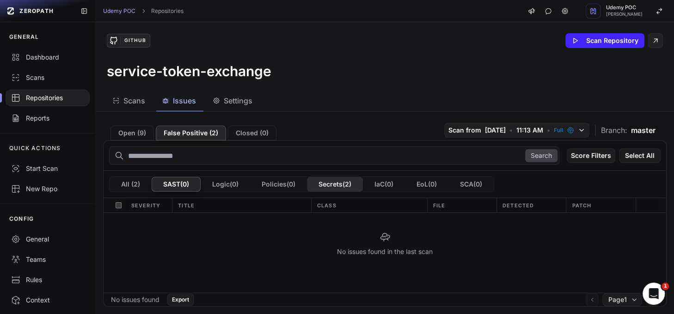
click at [338, 183] on button "Secrets ( 2 )" at bounding box center [335, 184] width 56 height 15
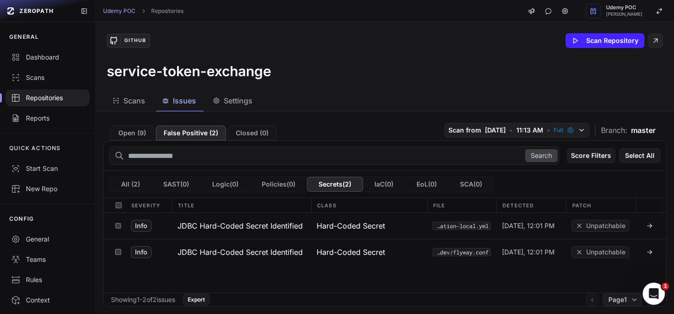
click at [142, 101] on span "Scans" at bounding box center [134, 100] width 22 height 11
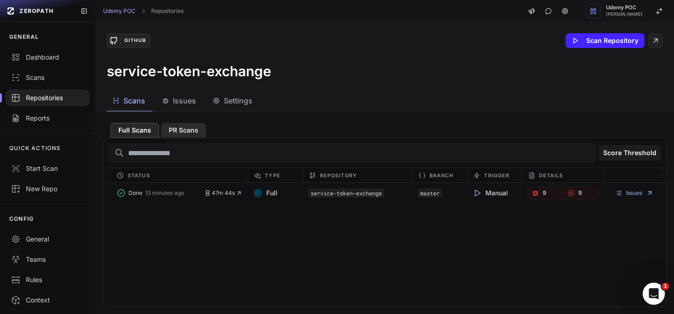
click at [183, 132] on button "PR Scans" at bounding box center [183, 130] width 45 height 15
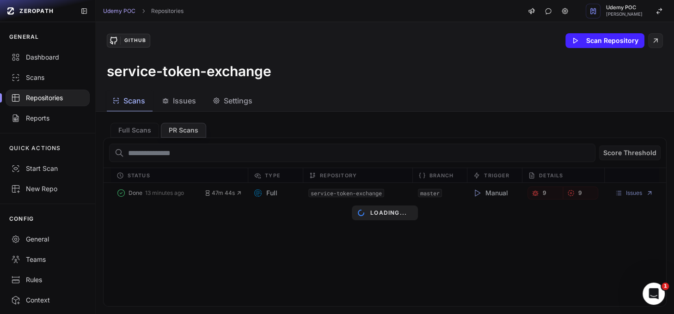
click at [183, 101] on span "Issues" at bounding box center [184, 100] width 23 height 11
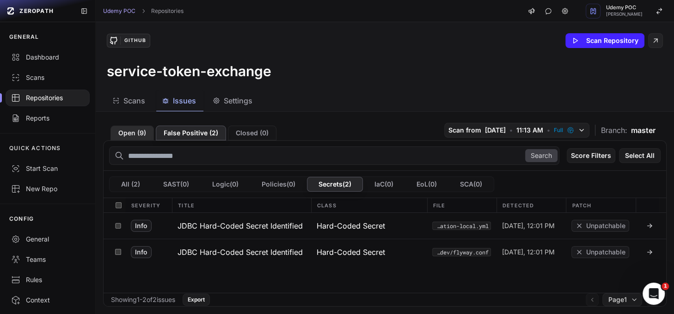
click at [131, 135] on button "Open ( 9 )" at bounding box center [132, 133] width 43 height 15
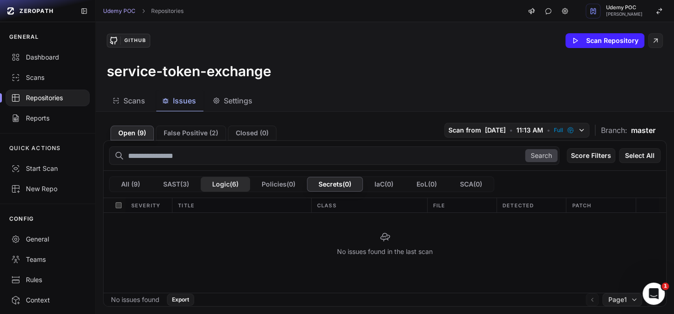
click at [219, 182] on button "Logic ( 6 )" at bounding box center [225, 184] width 49 height 15
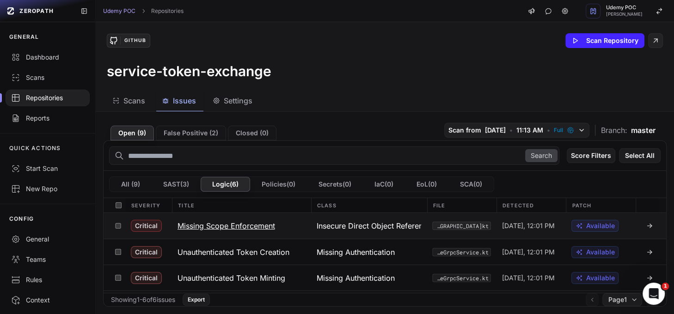
click at [220, 226] on h3 "Missing Scope Enforcement" at bounding box center [227, 226] width 98 height 11
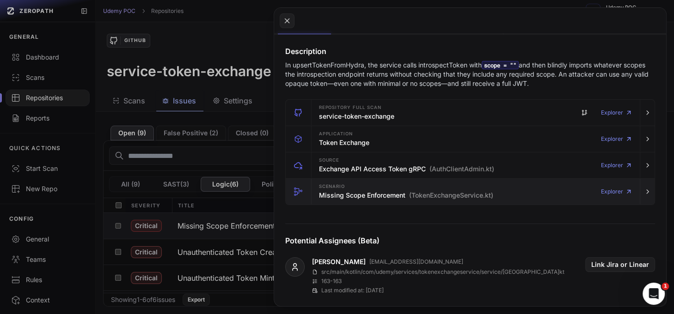
scroll to position [133, 0]
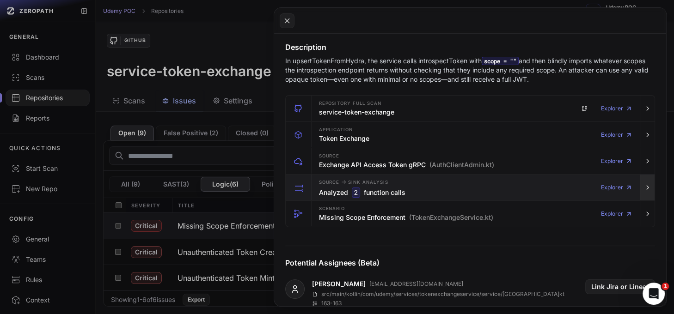
click at [606, 186] on icon "button" at bounding box center [648, 188] width 2 height 4
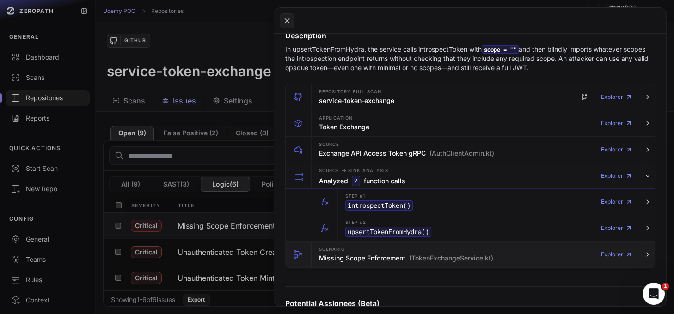
scroll to position [12, 0]
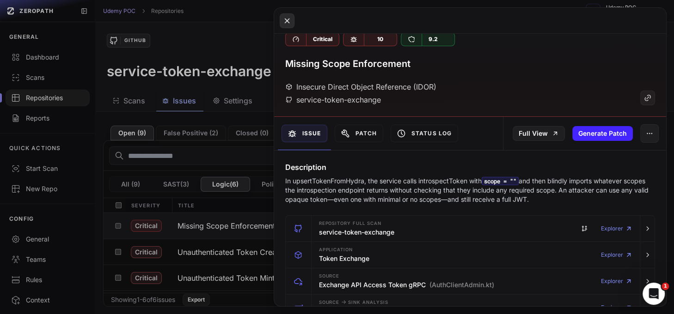
click at [284, 19] on icon at bounding box center [287, 20] width 8 height 11
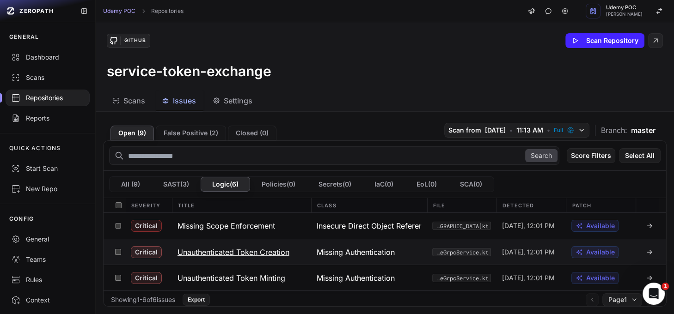
click at [272, 252] on h3 "Unauthenticated Token Creation" at bounding box center [234, 252] width 112 height 11
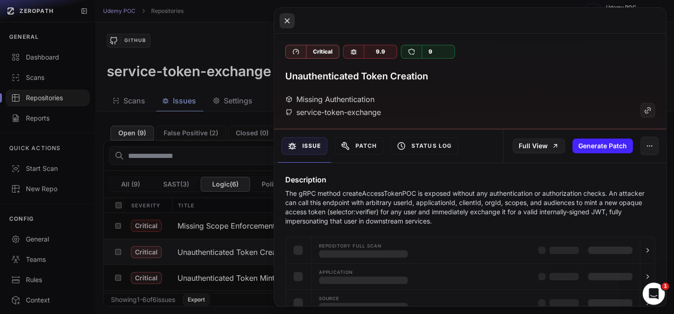
click at [288, 22] on icon at bounding box center [287, 20] width 4 height 4
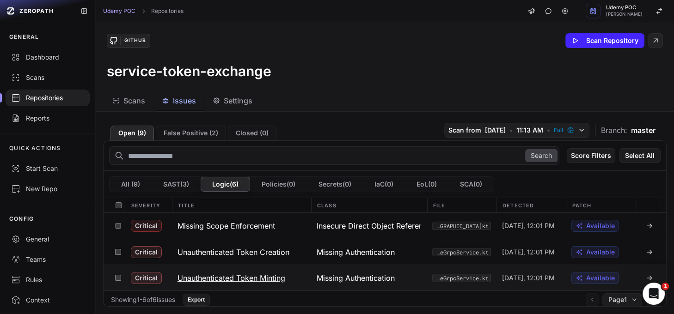
click at [276, 278] on h3 "Unauthenticated Token Minting" at bounding box center [232, 278] width 108 height 11
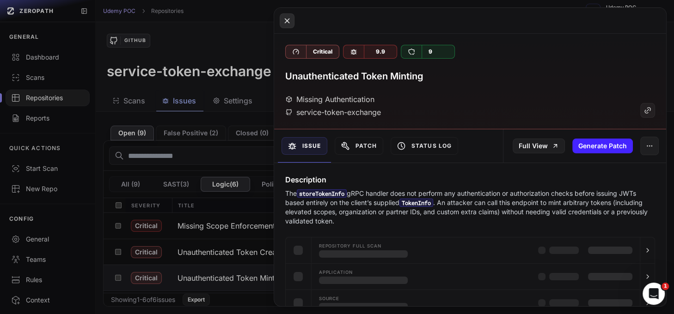
click at [286, 21] on icon at bounding box center [287, 20] width 8 height 11
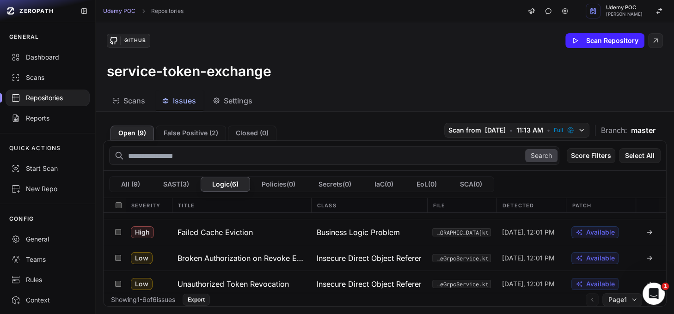
scroll to position [73, 0]
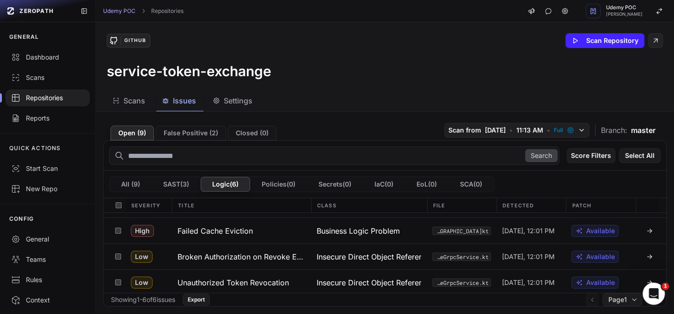
click at [238, 102] on span "Settings" at bounding box center [238, 100] width 29 height 11
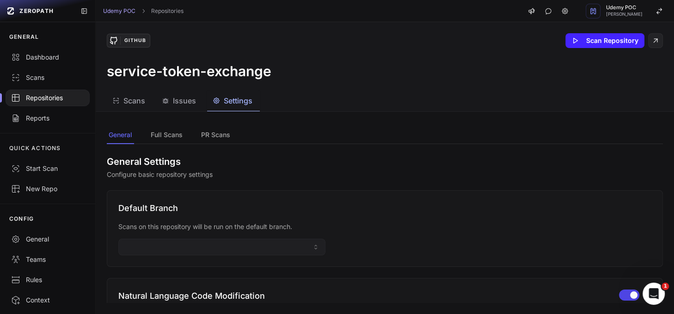
click at [145, 136] on nav "General Full Scans PR Scans" at bounding box center [385, 136] width 556 height 18
click at [135, 97] on span "Scans" at bounding box center [134, 100] width 22 height 11
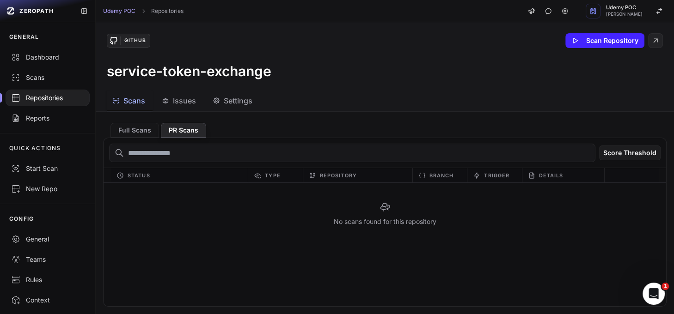
click at [178, 101] on span "Issues" at bounding box center [184, 100] width 23 height 11
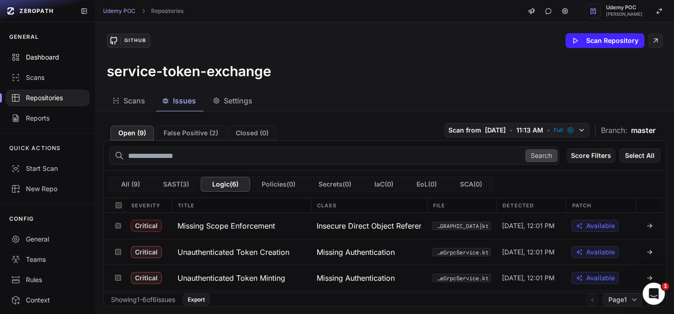
click at [45, 51] on link "Dashboard" at bounding box center [47, 57] width 95 height 20
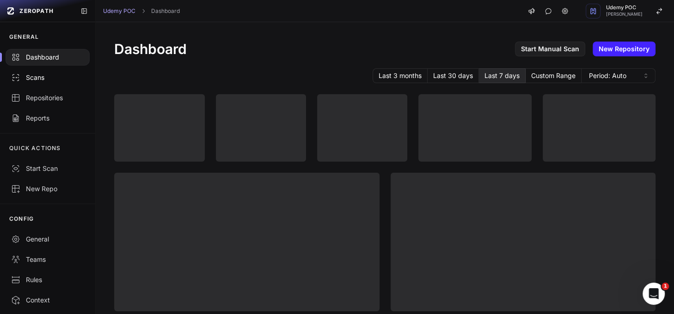
click at [42, 81] on div "Scans" at bounding box center [47, 77] width 73 height 9
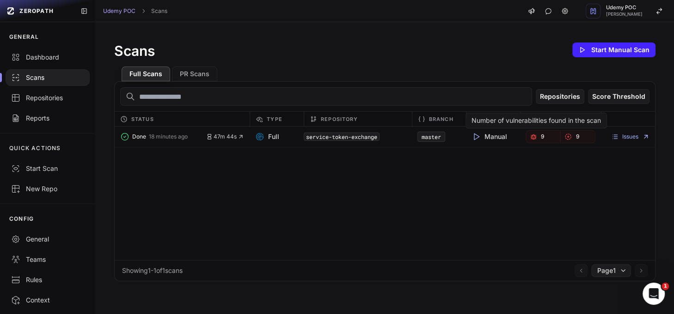
click at [534, 135] on link "9" at bounding box center [543, 136] width 35 height 13
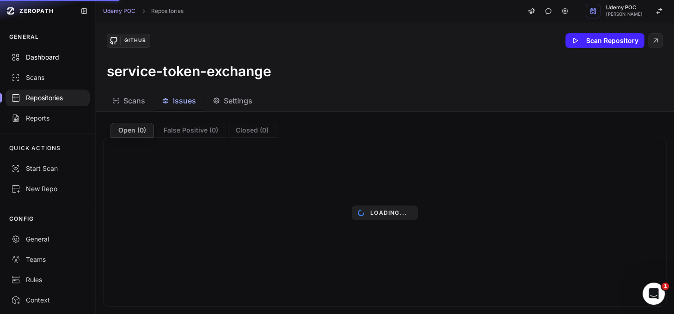
click at [50, 56] on div "Dashboard" at bounding box center [47, 57] width 73 height 9
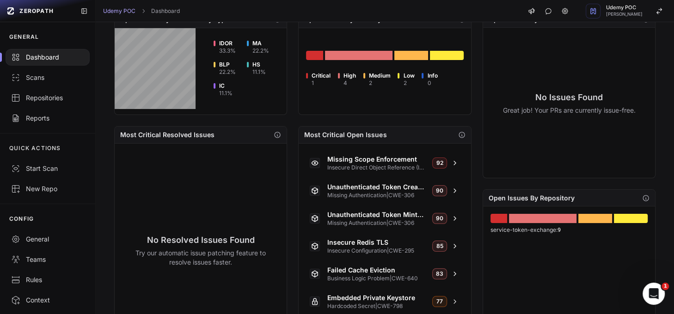
scroll to position [320, 0]
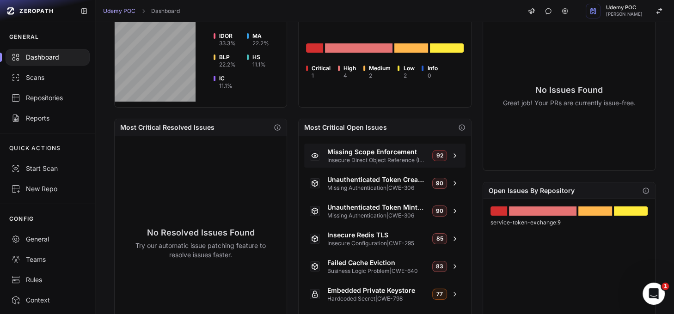
click at [451, 153] on icon at bounding box center [454, 155] width 7 height 7
click at [451, 154] on icon at bounding box center [454, 155] width 7 height 7
click at [42, 80] on div "Scans" at bounding box center [47, 77] width 73 height 9
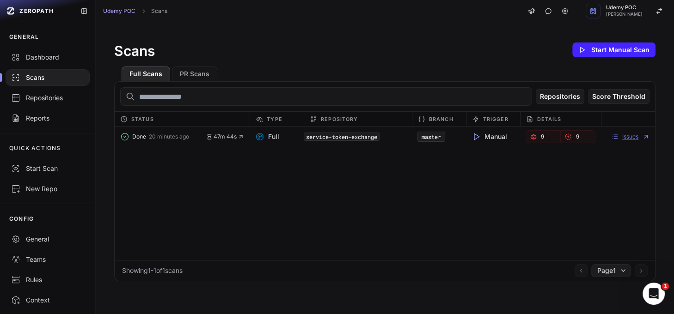
click at [606, 135] on link "Issues" at bounding box center [630, 136] width 38 height 7
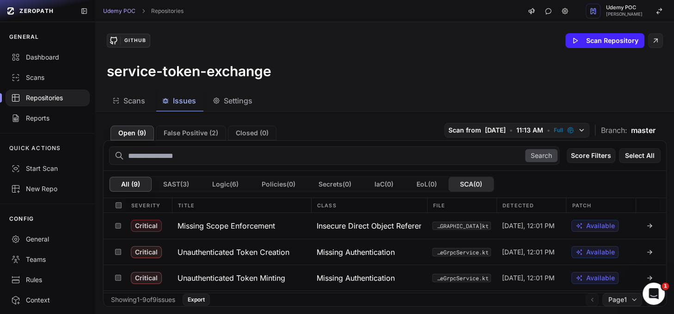
click at [477, 184] on button "SCA ( 0 )" at bounding box center [471, 184] width 45 height 15
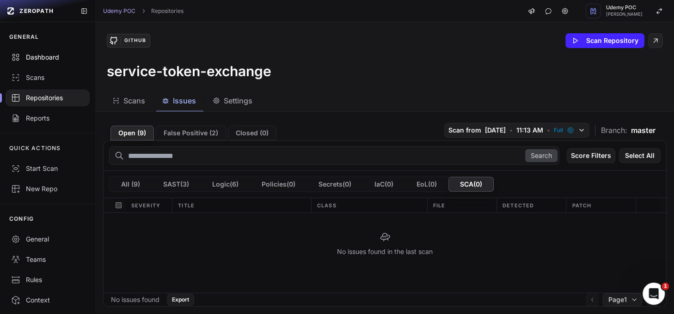
click at [55, 58] on div "Dashboard" at bounding box center [47, 57] width 73 height 9
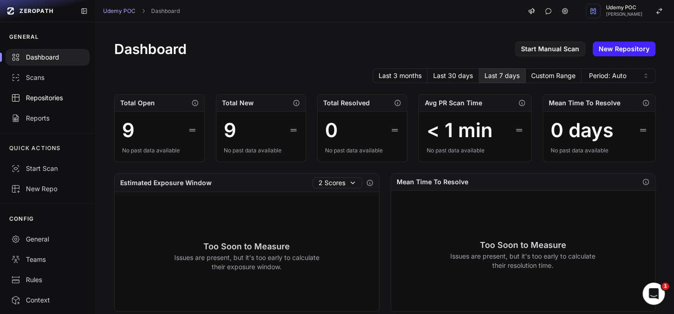
click at [39, 104] on link "Repositories" at bounding box center [47, 98] width 95 height 20
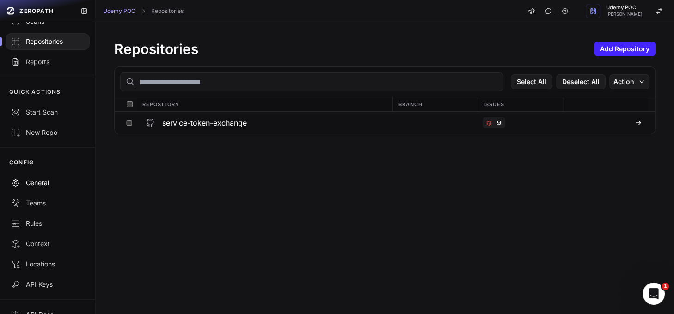
scroll to position [57, 0]
click at [42, 241] on div "Context" at bounding box center [47, 243] width 73 height 9
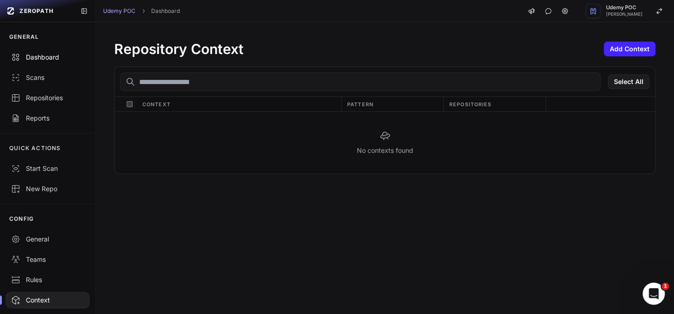
click at [49, 55] on div "Dashboard" at bounding box center [47, 57] width 73 height 9
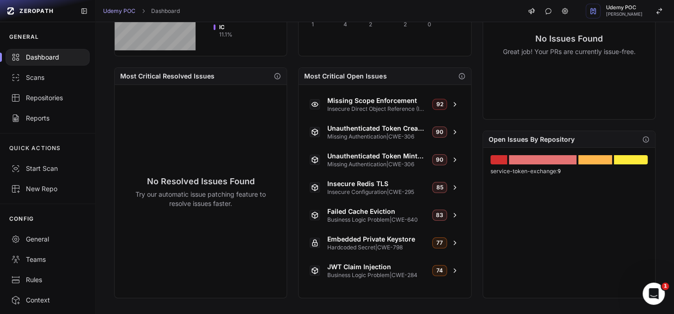
scroll to position [373, 0]
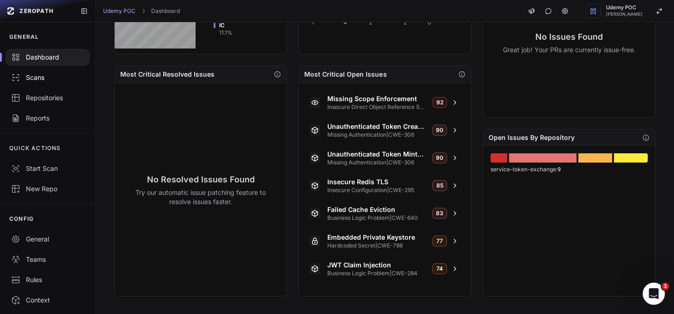
click at [40, 78] on div "Scans" at bounding box center [47, 77] width 73 height 9
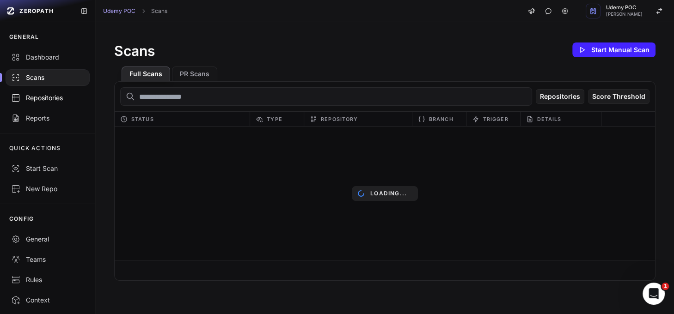
click at [49, 100] on div "Repositories" at bounding box center [47, 97] width 73 height 9
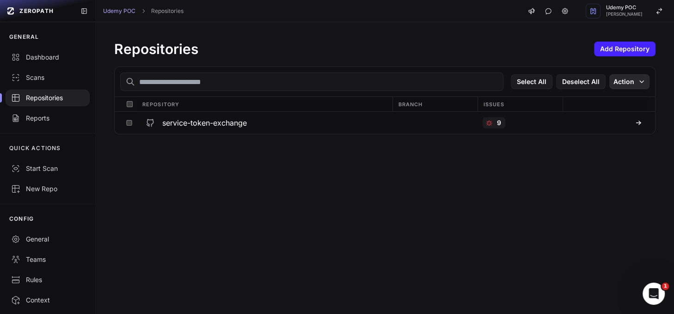
click at [606, 82] on icon "button" at bounding box center [641, 81] width 7 height 7
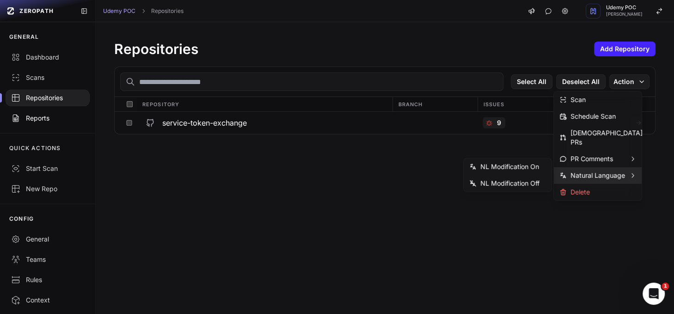
click at [44, 121] on div "Reports" at bounding box center [47, 118] width 73 height 9
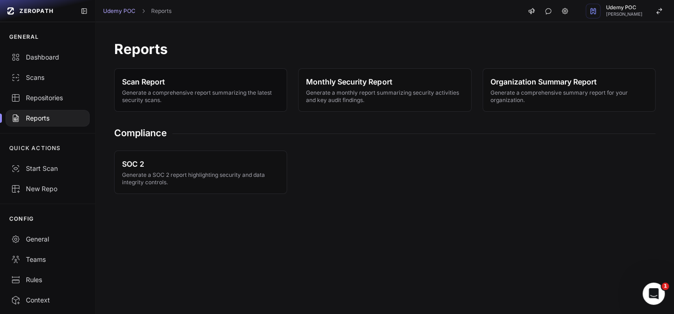
click at [214, 94] on span "Generate a comprehensive report summarizing the latest security scans." at bounding box center [200, 96] width 157 height 15
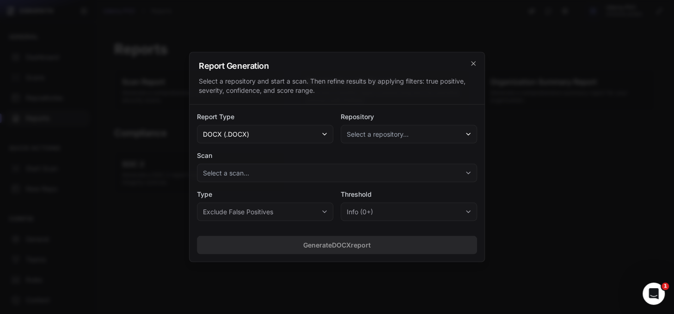
click at [392, 138] on span "Select a repository..." at bounding box center [378, 134] width 62 height 9
click at [380, 160] on span "service-token-exchange" at bounding box center [375, 159] width 50 height 9
click at [253, 174] on button "Select a scan..." at bounding box center [337, 173] width 280 height 18
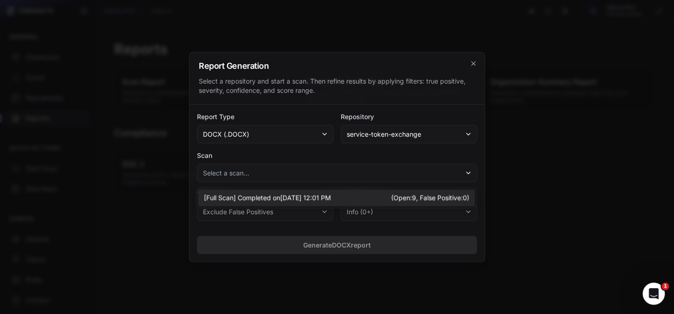
click at [251, 196] on span "Completed on 08/13/2025, 12:01 PM" at bounding box center [284, 198] width 93 height 9
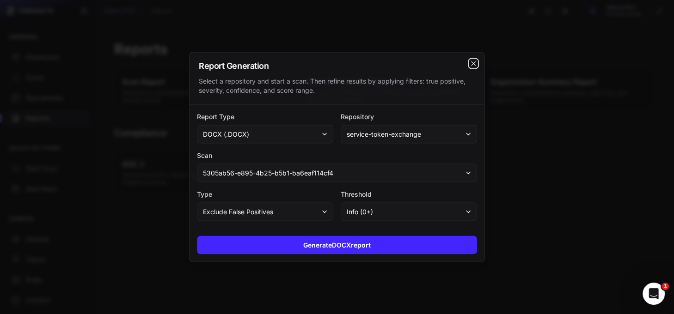
click at [473, 63] on icon "cross 2," at bounding box center [473, 64] width 4 height 4
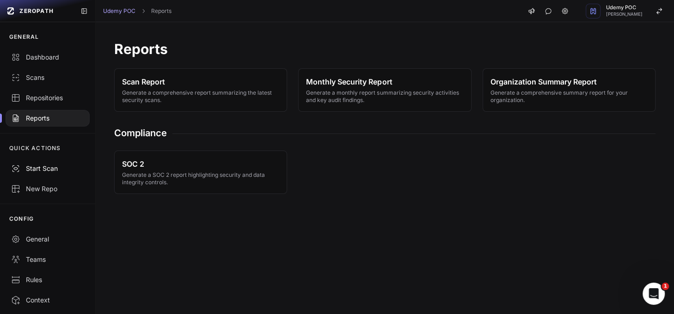
click at [37, 171] on div "Start Scan" at bounding box center [47, 168] width 73 height 9
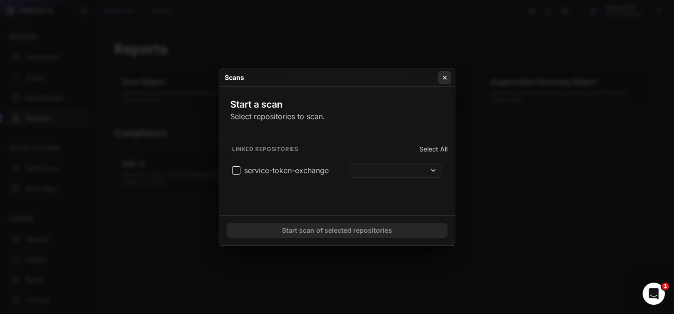
click at [440, 79] on button at bounding box center [444, 77] width 13 height 13
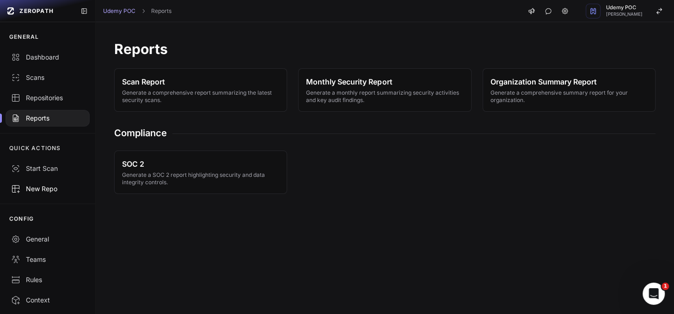
click at [31, 191] on div "New Repo" at bounding box center [47, 189] width 73 height 9
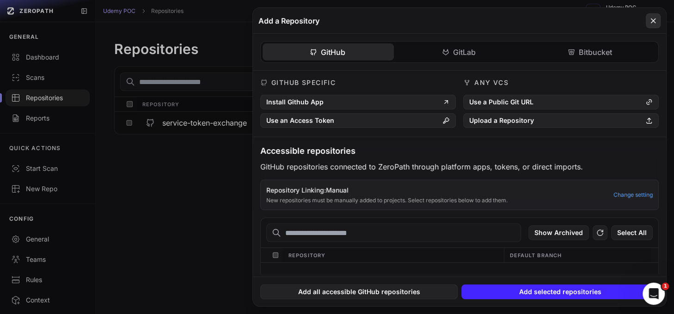
click at [606, 19] on button at bounding box center [653, 20] width 15 height 15
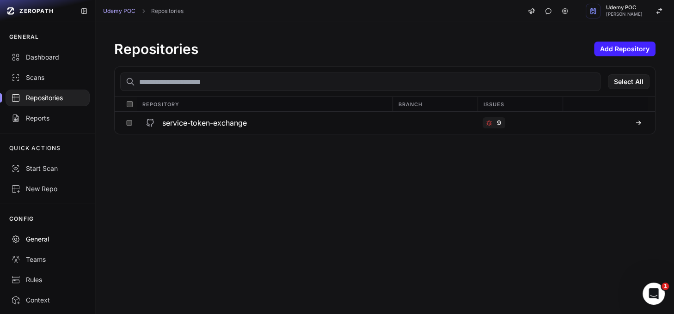
click at [26, 240] on div "General" at bounding box center [47, 239] width 73 height 9
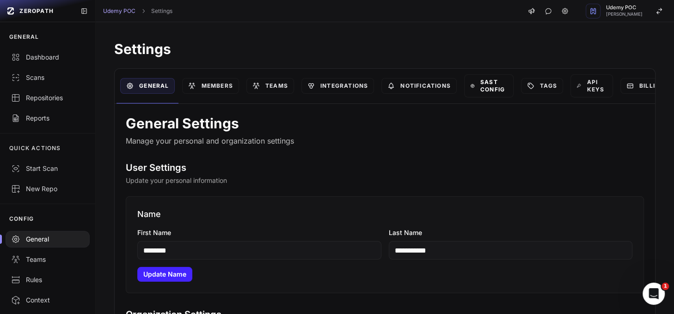
click at [496, 87] on link "SAST Config" at bounding box center [488, 85] width 49 height 23
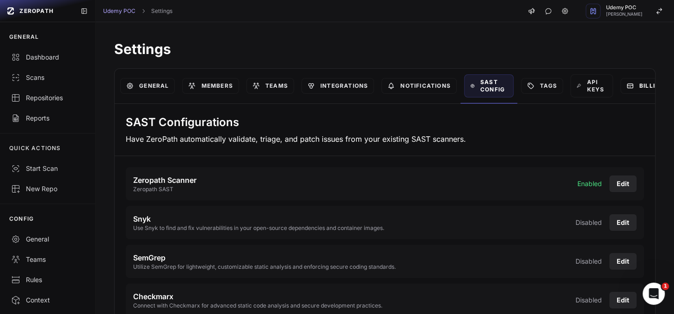
click at [606, 85] on link "Billing" at bounding box center [646, 86] width 50 height 16
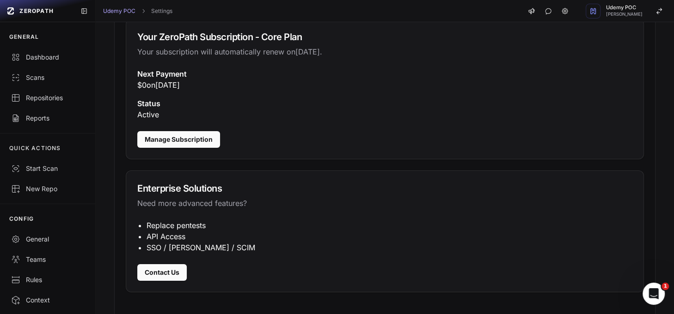
scroll to position [111, 0]
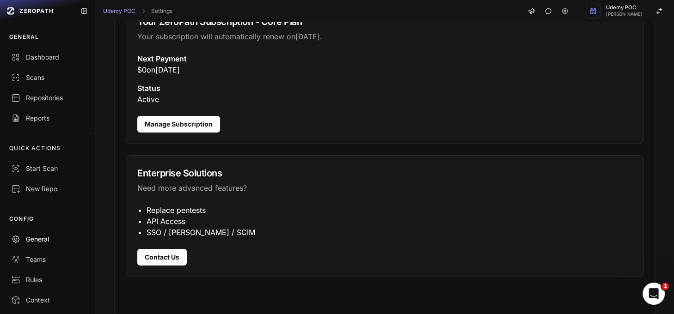
click at [36, 241] on div "General" at bounding box center [47, 239] width 73 height 9
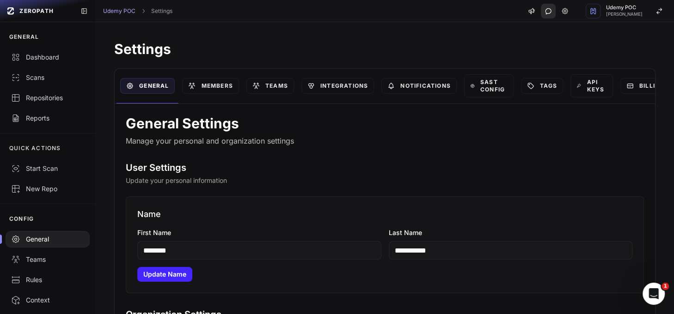
click at [544, 10] on icon "button" at bounding box center [548, 10] width 9 height 9
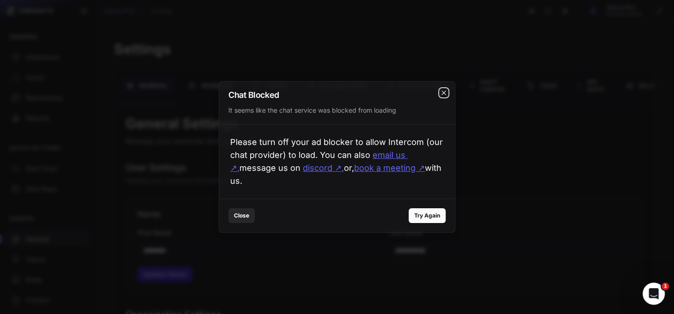
click at [444, 91] on icon "cross 2," at bounding box center [444, 93] width 4 height 4
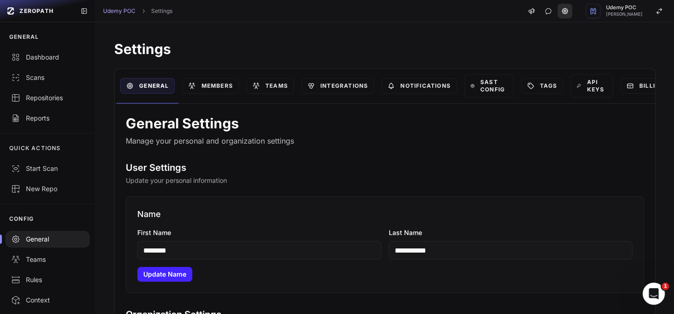
click at [558, 10] on link at bounding box center [565, 11] width 15 height 15
click at [564, 12] on icon at bounding box center [565, 11] width 2 height 2
click at [561, 11] on icon at bounding box center [564, 10] width 7 height 7
click at [209, 83] on link "Members" at bounding box center [210, 86] width 56 height 16
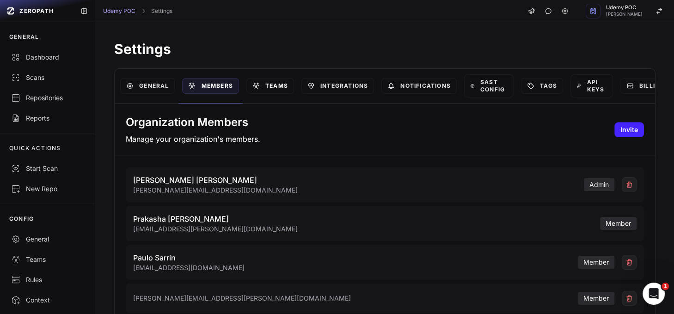
click at [266, 87] on link "Teams" at bounding box center [271, 86] width 48 height 16
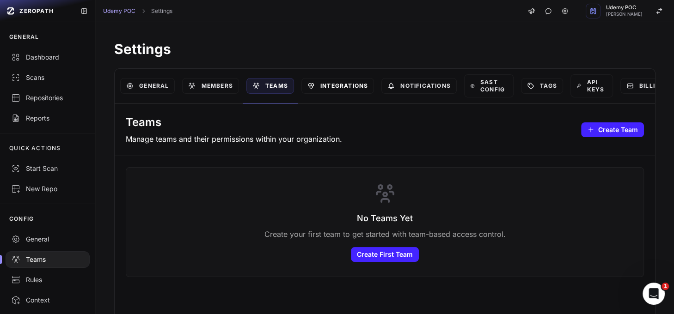
click at [352, 86] on link "Integrations" at bounding box center [338, 86] width 73 height 16
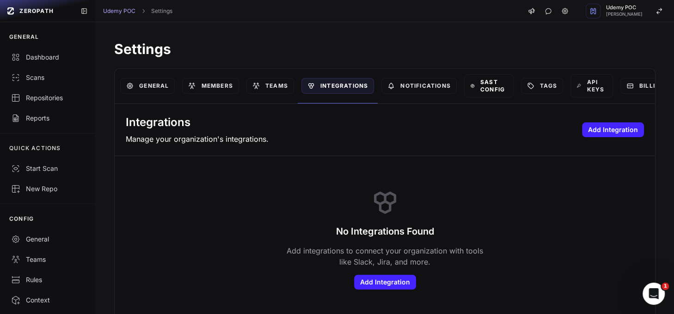
click at [488, 91] on link "SAST Config" at bounding box center [488, 85] width 49 height 23
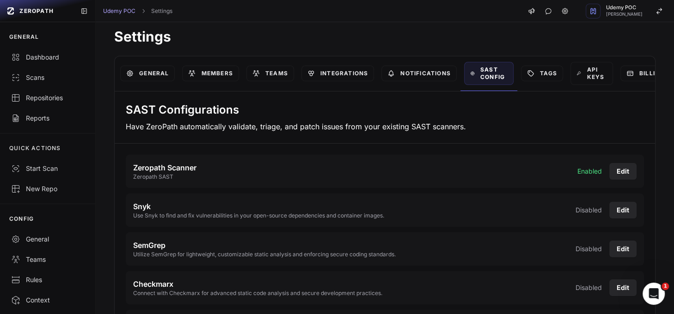
scroll to position [1, 0]
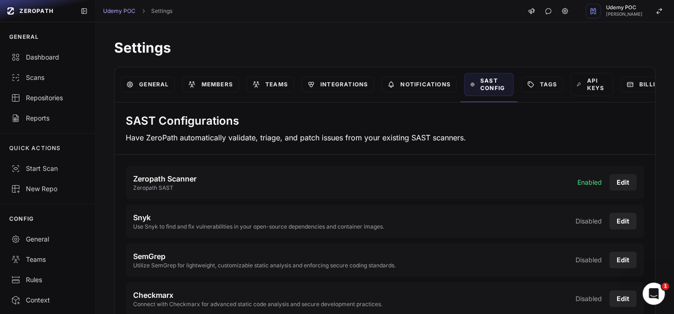
click at [606, 184] on button "Edit" at bounding box center [623, 182] width 27 height 17
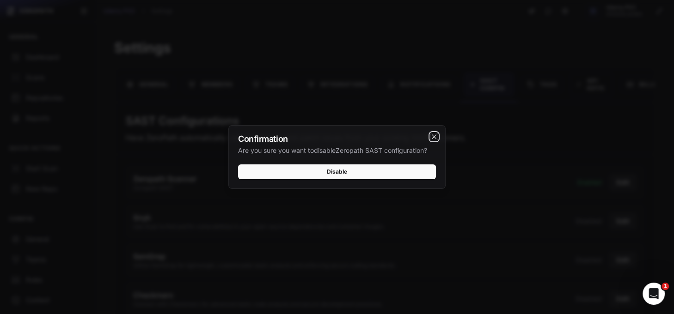
click at [434, 136] on icon "cross 2," at bounding box center [434, 137] width 4 height 4
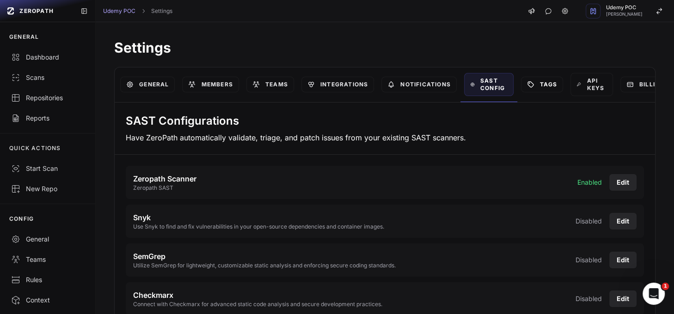
click at [551, 86] on link "Tags" at bounding box center [542, 85] width 42 height 16
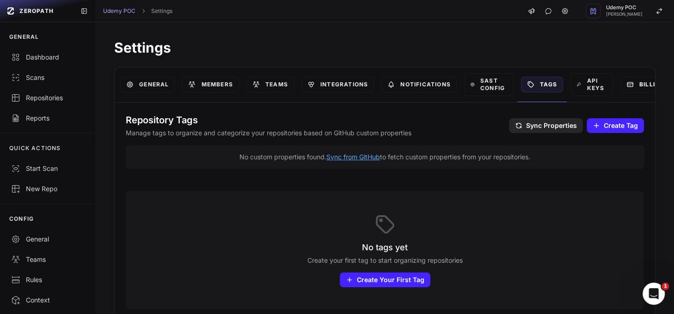
click at [606, 84] on link "Billing" at bounding box center [646, 85] width 50 height 16
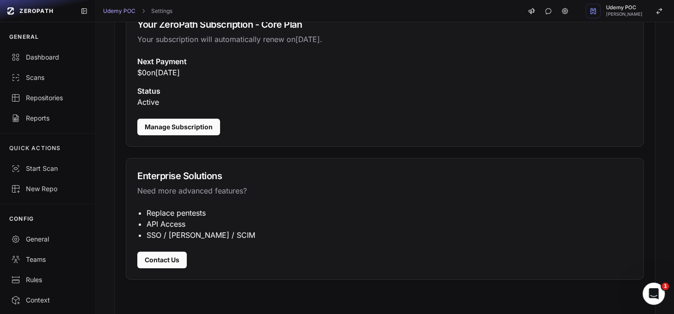
scroll to position [111, 0]
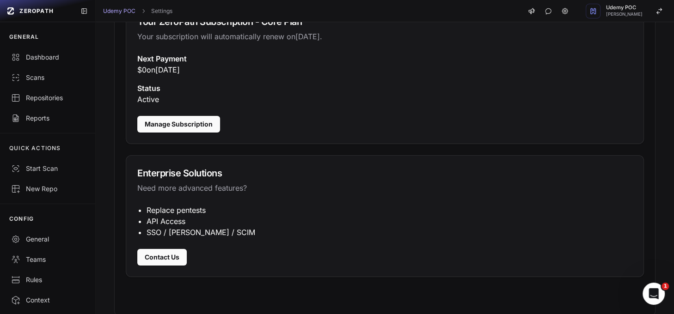
click at [402, 283] on div "Your ZeroPath Subscription - Core Plan Your subscription will automatically ren…" at bounding box center [385, 155] width 541 height 324
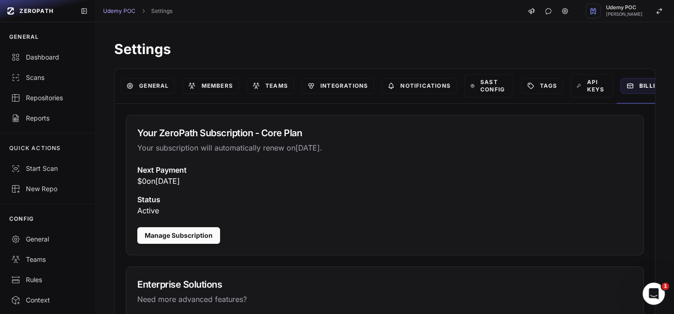
click at [434, 62] on div "Settings General Members Teams Integrations Notifications SAST Config Tags API …" at bounding box center [385, 220] width 579 height 397
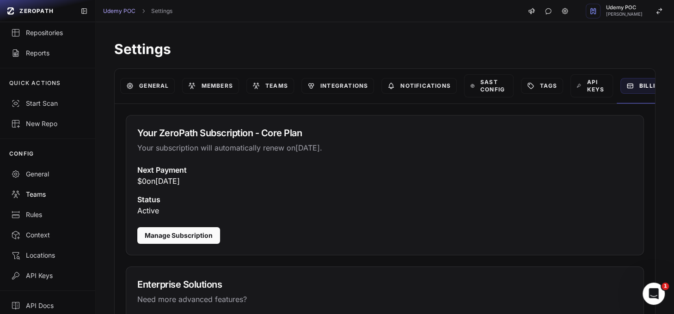
scroll to position [71, 0]
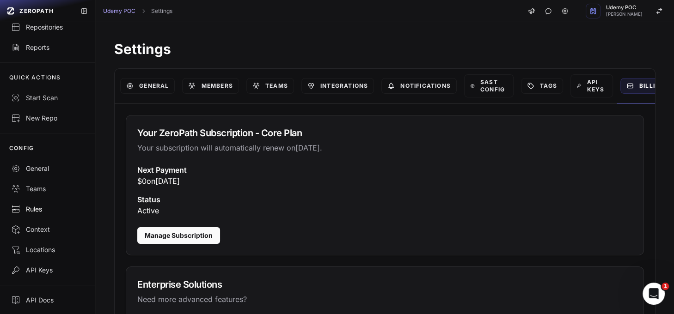
click at [33, 206] on div "Rules" at bounding box center [47, 209] width 73 height 9
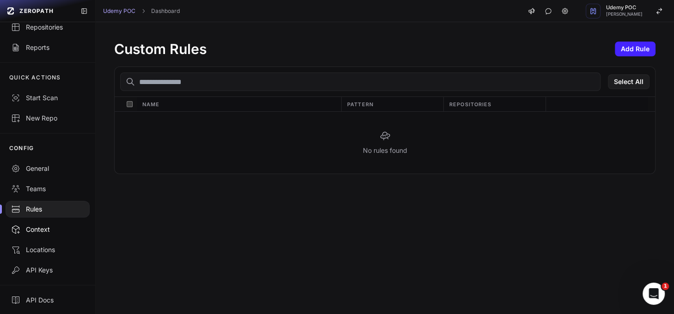
click at [46, 228] on div "Context" at bounding box center [47, 229] width 73 height 9
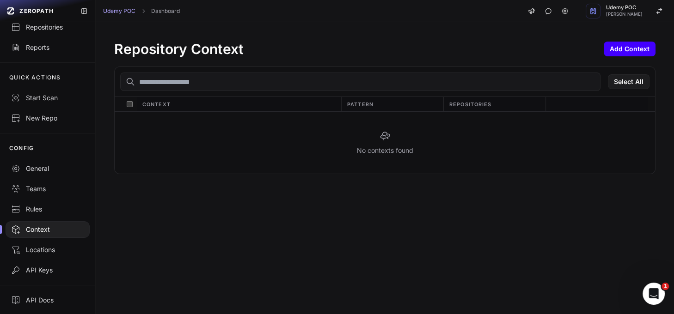
click at [606, 51] on button "Add Context" at bounding box center [630, 49] width 52 height 15
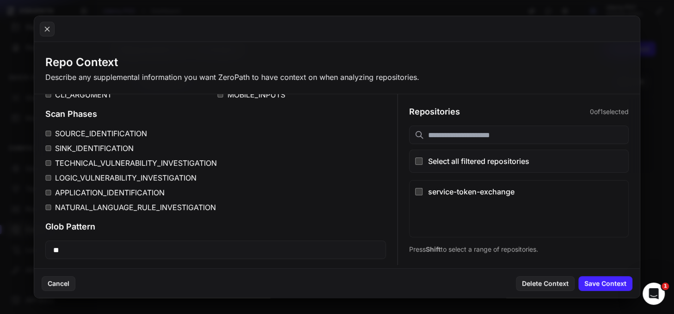
scroll to position [187, 0]
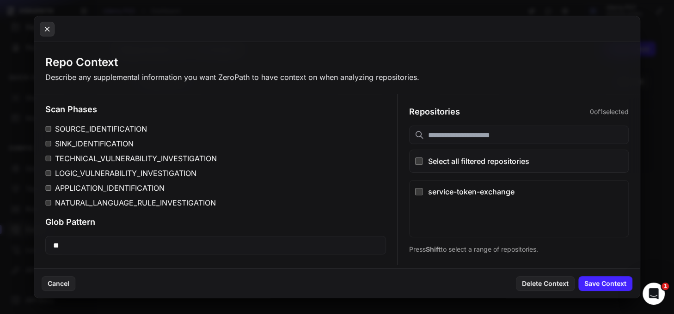
click at [48, 31] on icon at bounding box center [47, 29] width 8 height 11
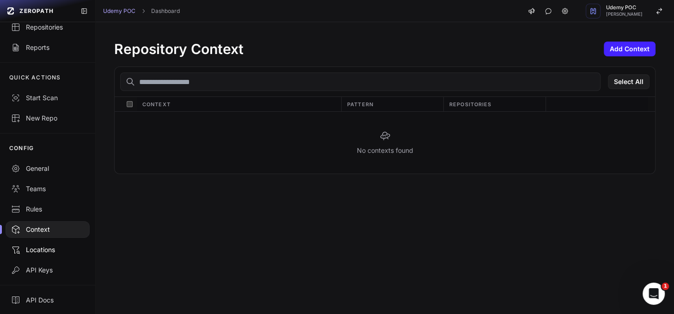
click at [49, 250] on div "Locations" at bounding box center [47, 250] width 73 height 9
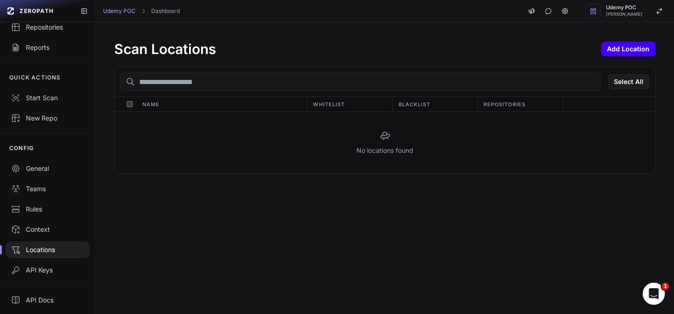
click at [606, 51] on button "Add Location" at bounding box center [628, 49] width 55 height 15
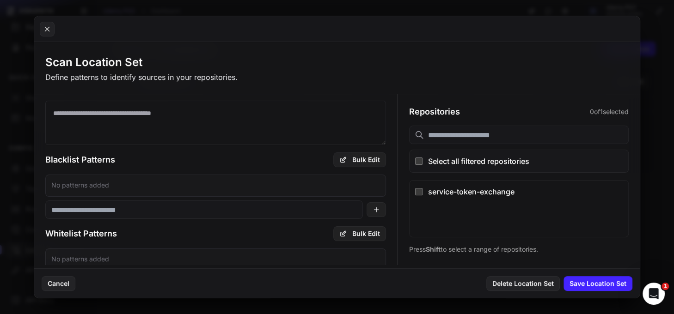
scroll to position [109, 0]
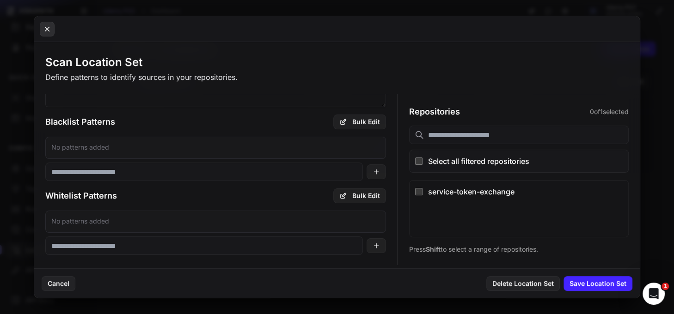
click at [43, 29] on icon at bounding box center [47, 29] width 8 height 11
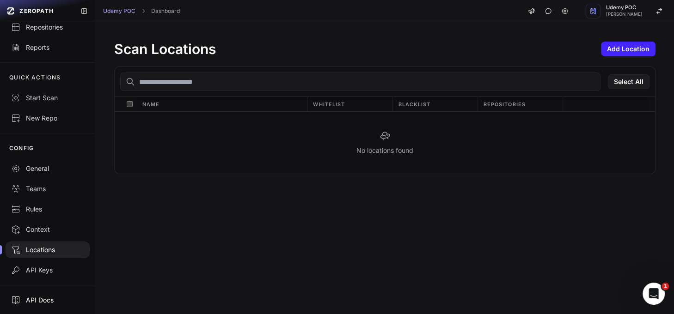
click at [43, 283] on div "API Docs" at bounding box center [47, 300] width 73 height 9
click at [41, 99] on div "Start Scan" at bounding box center [47, 97] width 73 height 9
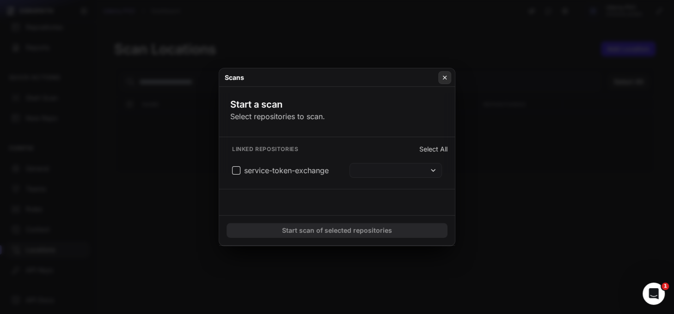
click at [444, 76] on icon at bounding box center [445, 77] width 6 height 7
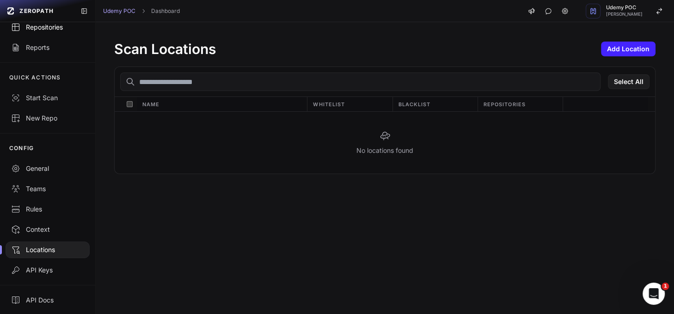
click at [46, 29] on div "Repositories" at bounding box center [47, 27] width 73 height 9
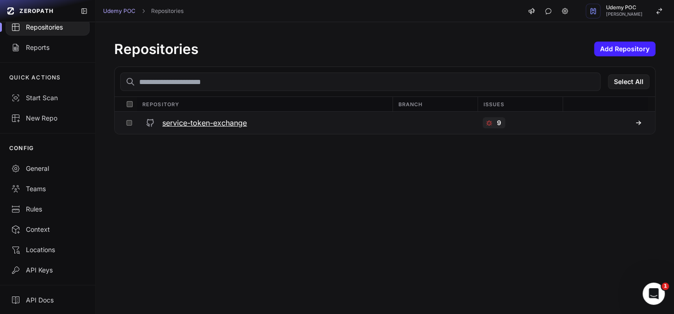
click at [132, 123] on button at bounding box center [129, 123] width 14 height 22
click at [606, 123] on icon at bounding box center [638, 123] width 4 height 0
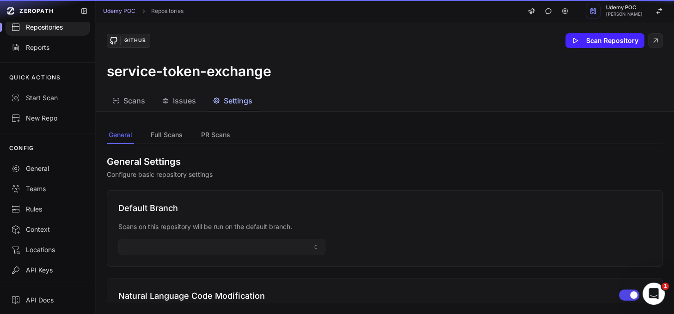
click at [245, 103] on span "Settings" at bounding box center [238, 100] width 29 height 11
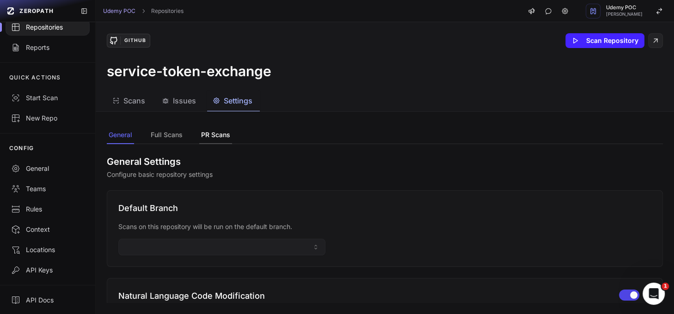
click at [223, 137] on button "PR Scans" at bounding box center [215, 136] width 33 height 18
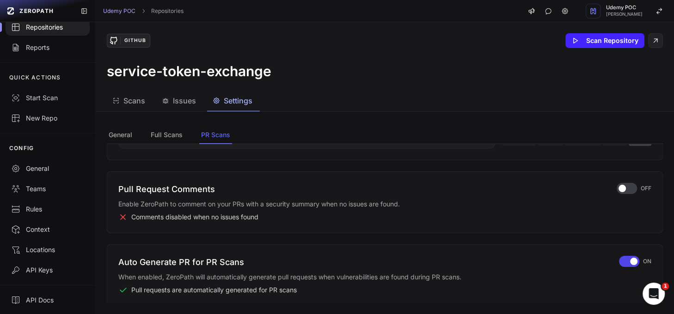
scroll to position [266, 0]
click at [606, 258] on div "button" at bounding box center [629, 261] width 20 height 11
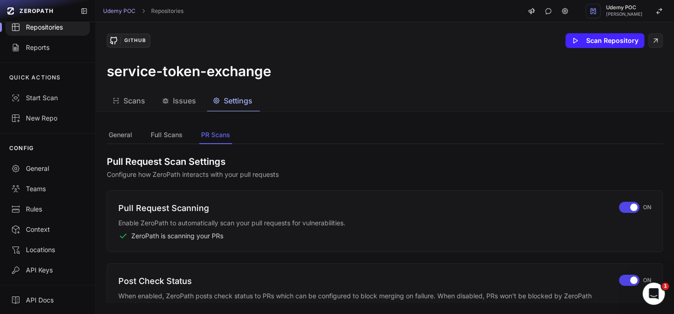
scroll to position [0, 0]
click at [129, 99] on span "Scans" at bounding box center [134, 100] width 22 height 11
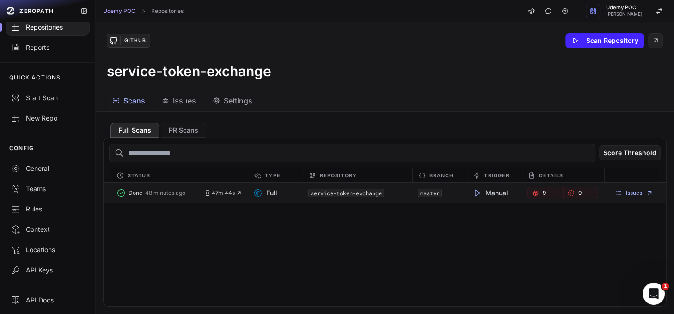
click at [265, 192] on span "Full" at bounding box center [265, 193] width 24 height 9
click at [172, 132] on button "PR Scans" at bounding box center [183, 130] width 45 height 15
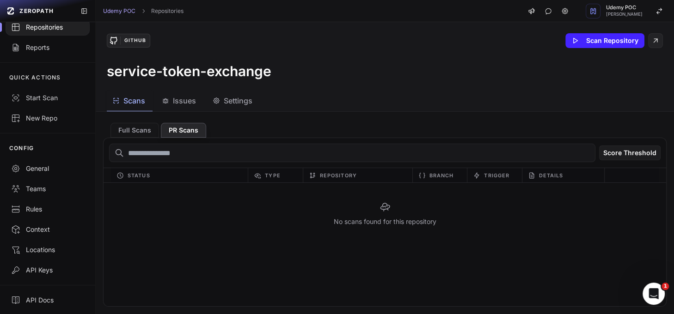
click at [234, 100] on span "Settings" at bounding box center [238, 100] width 29 height 11
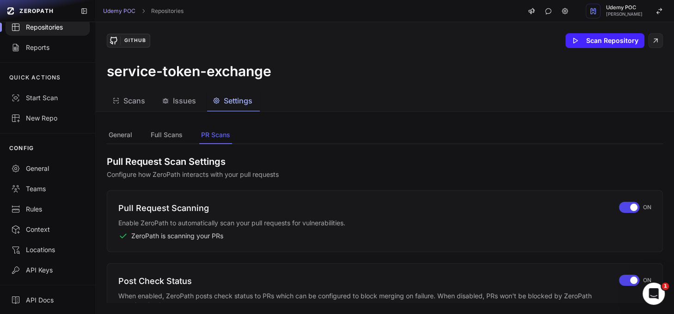
click at [126, 100] on span "Scans" at bounding box center [134, 100] width 22 height 11
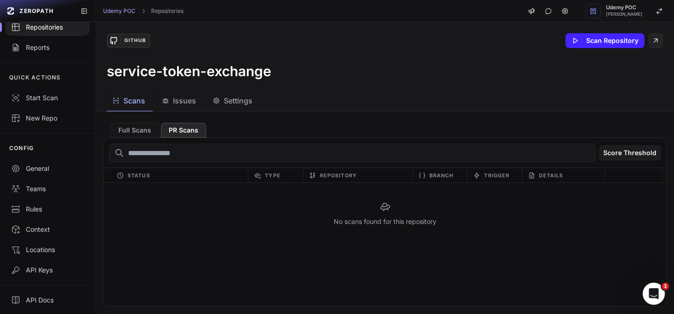
click at [130, 42] on div "GitHub" at bounding box center [135, 41] width 30 height 8
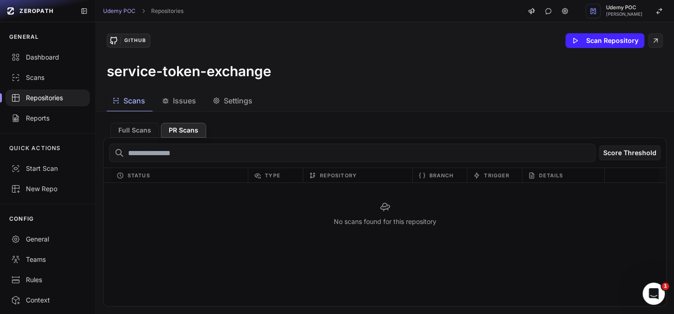
click at [44, 99] on div "Repositories" at bounding box center [47, 97] width 73 height 9
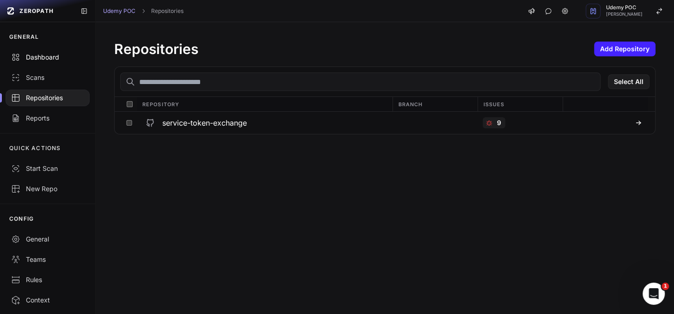
click at [30, 61] on div "Dashboard" at bounding box center [47, 57] width 73 height 9
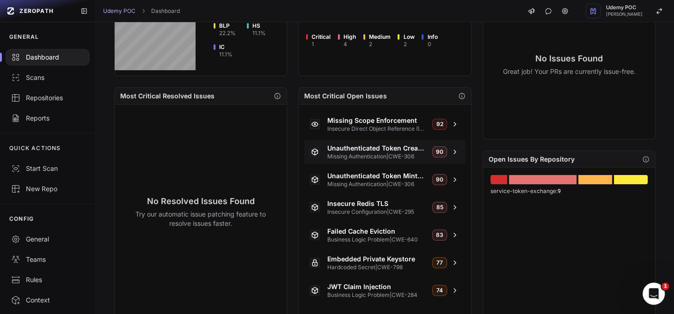
scroll to position [354, 0]
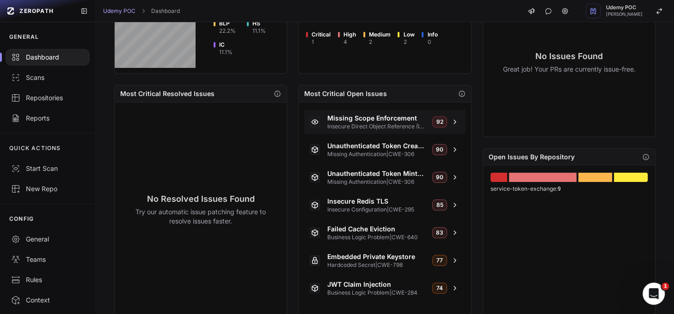
click at [454, 120] on icon at bounding box center [455, 122] width 2 height 4
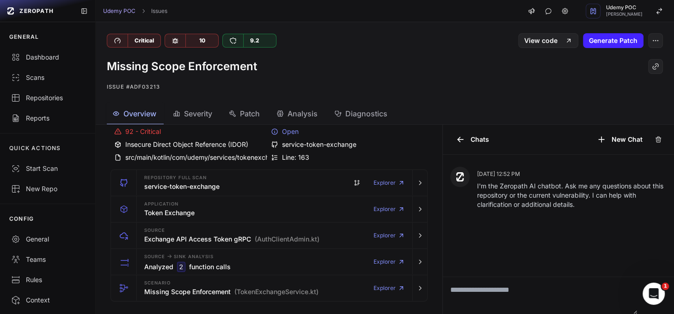
scroll to position [37, 0]
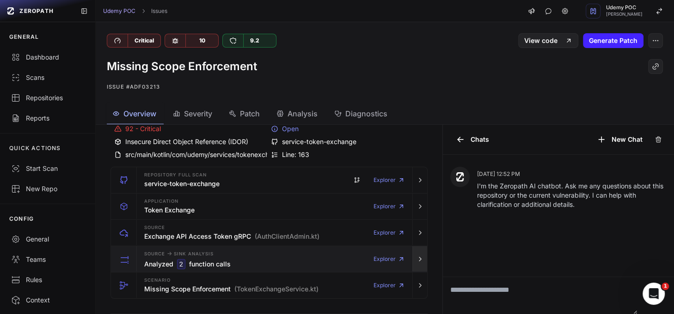
click at [417, 257] on icon "button" at bounding box center [420, 259] width 7 height 7
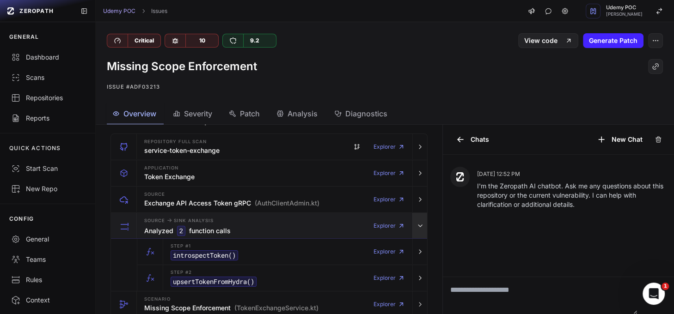
scroll to position [81, 0]
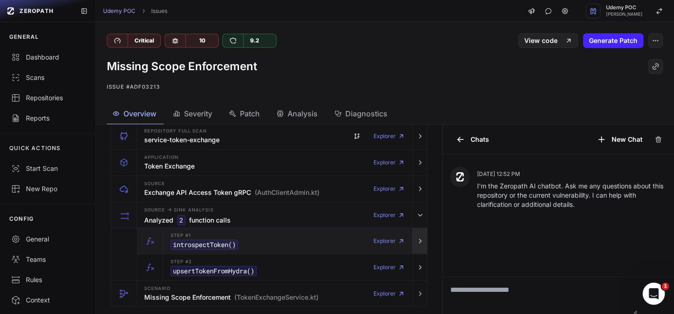
click at [417, 240] on icon "button" at bounding box center [420, 241] width 7 height 7
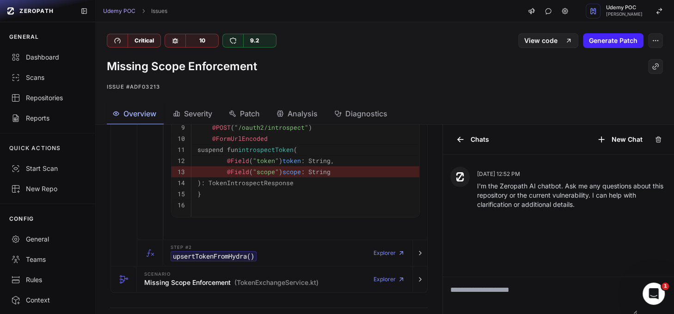
scroll to position [364, 0]
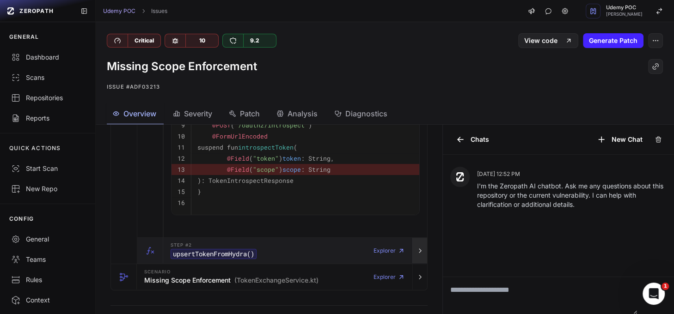
click at [417, 255] on icon "button" at bounding box center [420, 250] width 7 height 7
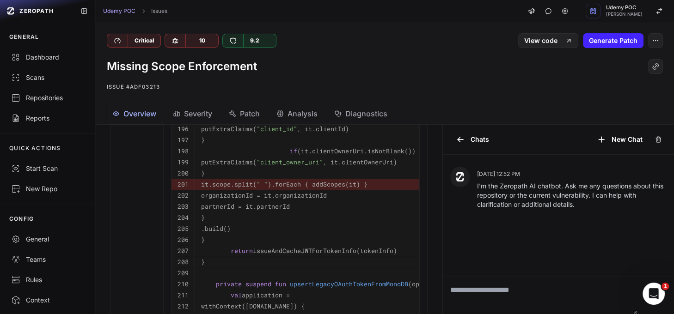
scroll to position [1086, 0]
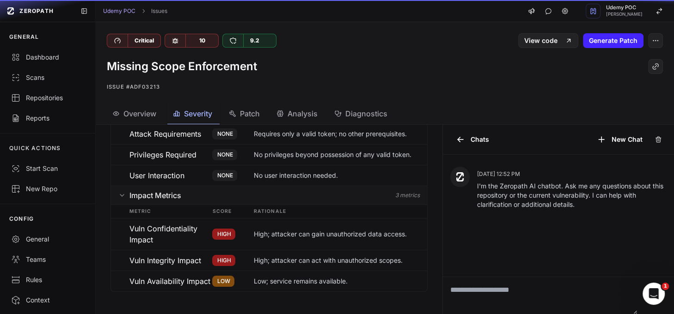
click at [204, 117] on span "Severity" at bounding box center [198, 113] width 28 height 11
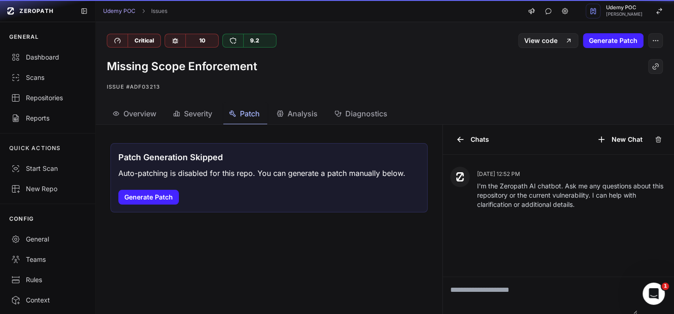
click at [245, 114] on span "Patch" at bounding box center [250, 113] width 20 height 11
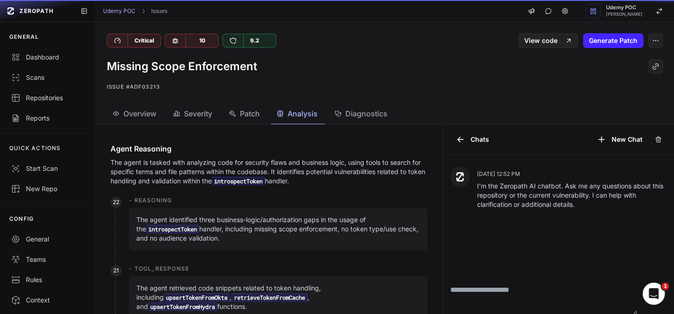
click at [306, 117] on span "Analysis" at bounding box center [303, 113] width 30 height 11
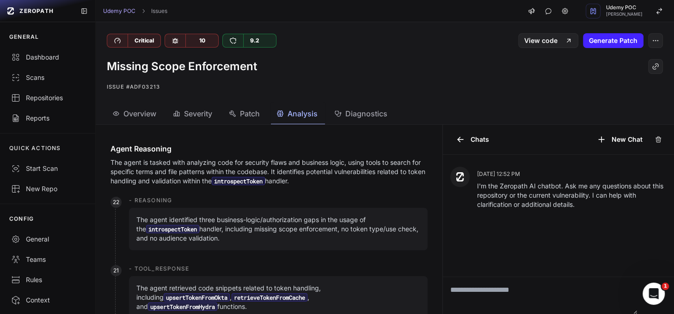
click at [144, 116] on span "Overview" at bounding box center [139, 113] width 33 height 11
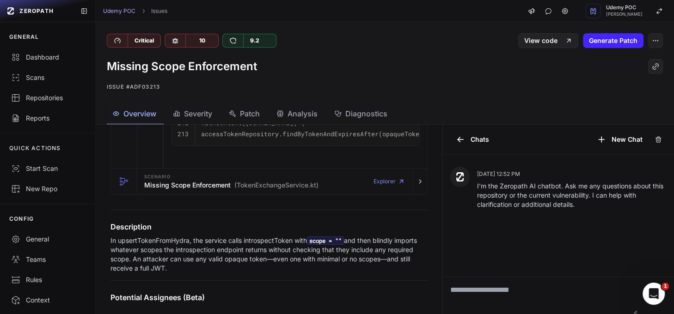
scroll to position [1270, 0]
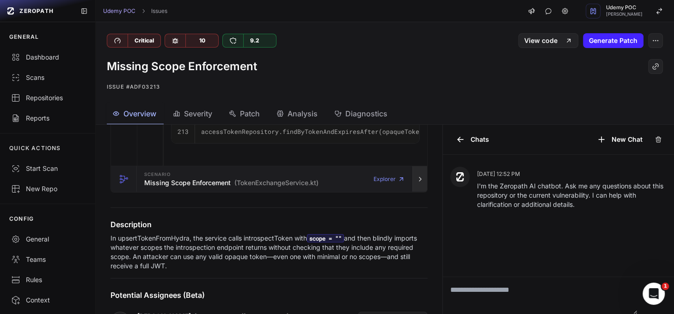
click at [417, 183] on icon "button" at bounding box center [420, 179] width 7 height 7
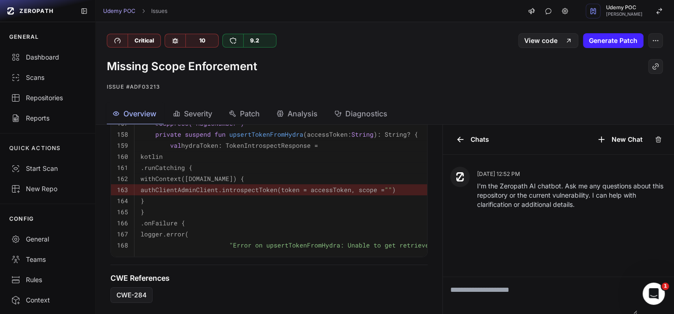
scroll to position [1983, 0]
click at [314, 116] on span "Analysis" at bounding box center [303, 113] width 30 height 11
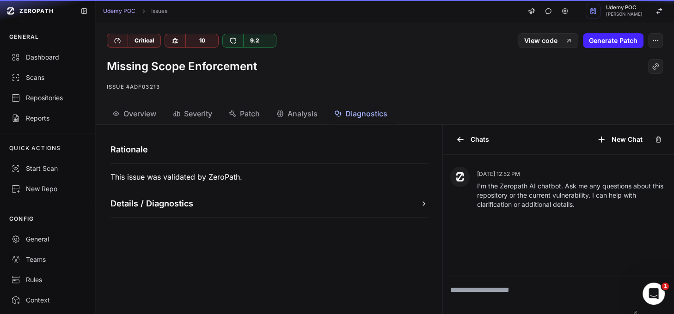
click at [372, 115] on span "Diagnostics" at bounding box center [366, 113] width 42 height 11
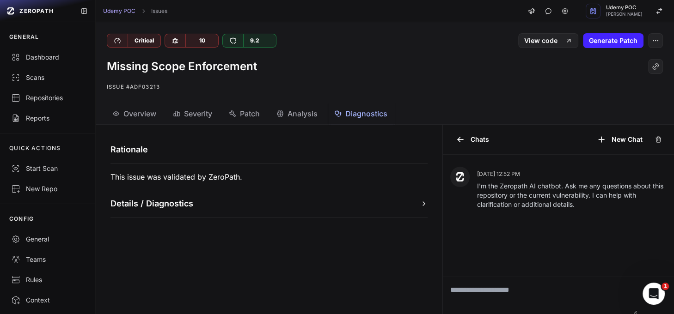
click at [420, 204] on icon "button" at bounding box center [423, 203] width 7 height 7
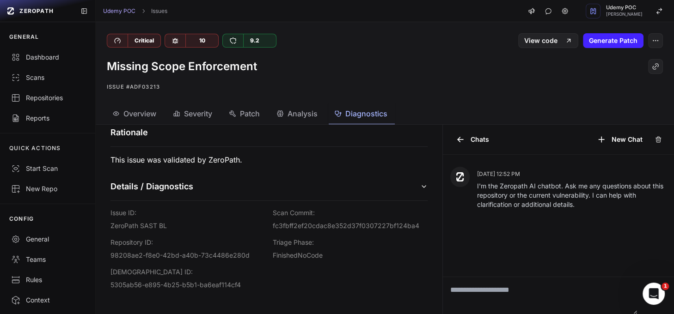
scroll to position [18, 0]
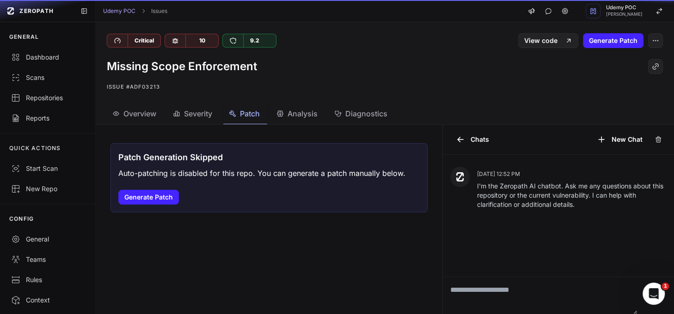
click at [245, 114] on span "Patch" at bounding box center [250, 113] width 20 height 11
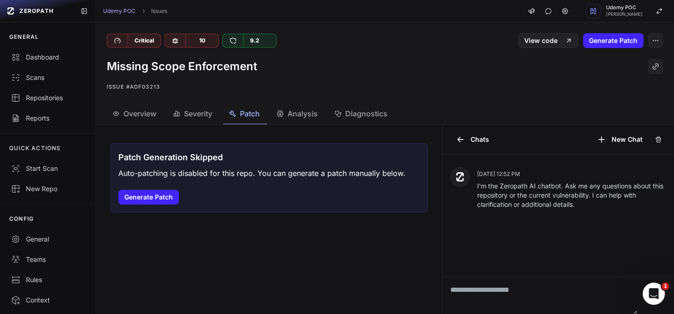
click at [223, 119] on button "Severity" at bounding box center [245, 114] width 44 height 21
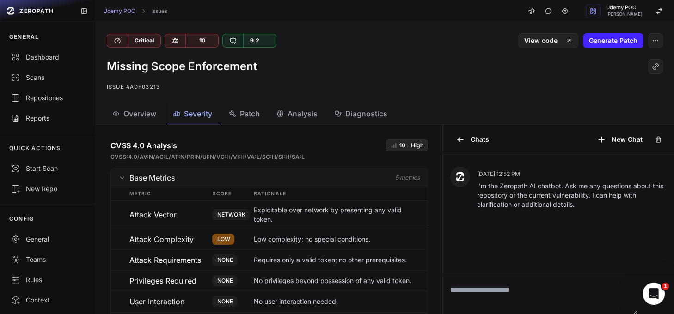
click at [151, 118] on span "Overview" at bounding box center [139, 113] width 33 height 11
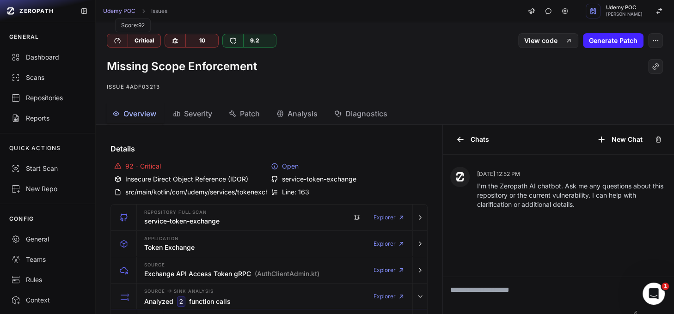
click at [145, 43] on div "Critical" at bounding box center [144, 40] width 33 height 13
click at [119, 42] on icon at bounding box center [117, 40] width 7 height 7
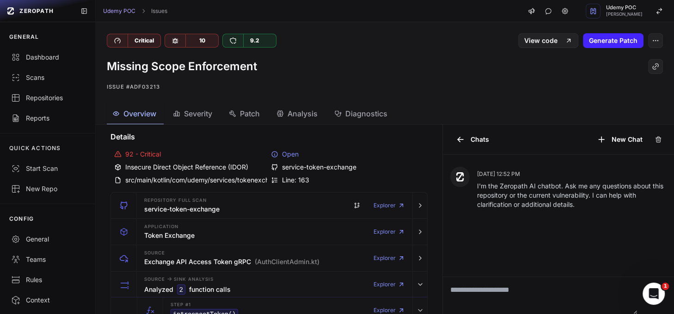
scroll to position [12, 0]
click at [462, 283] on textarea at bounding box center [540, 295] width 194 height 37
type textarea "**********"
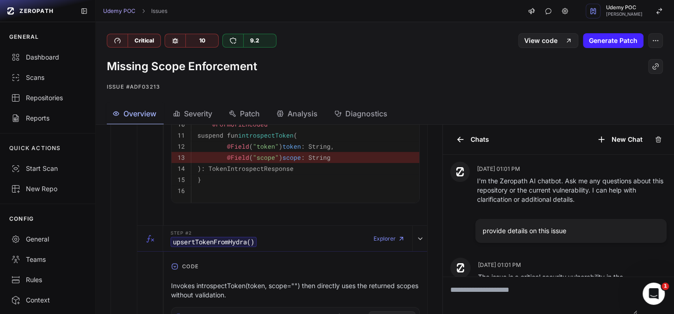
scroll to position [0, 0]
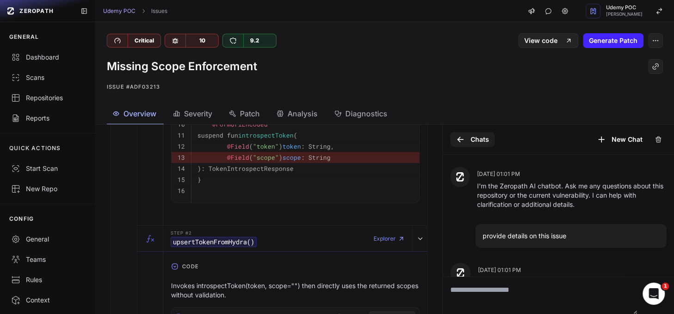
click at [456, 139] on icon at bounding box center [460, 139] width 9 height 9
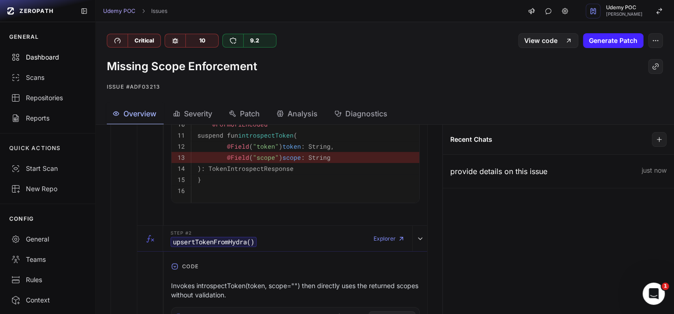
click at [47, 60] on div "Dashboard" at bounding box center [47, 57] width 73 height 9
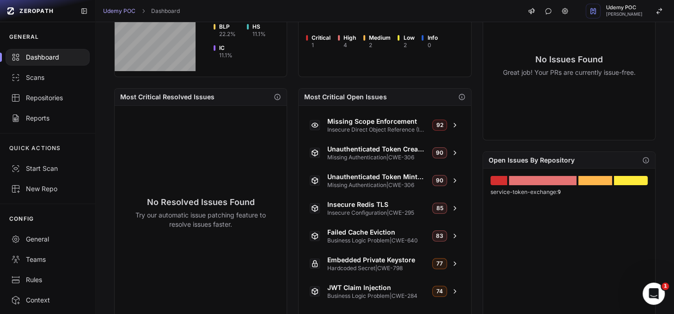
scroll to position [353, 0]
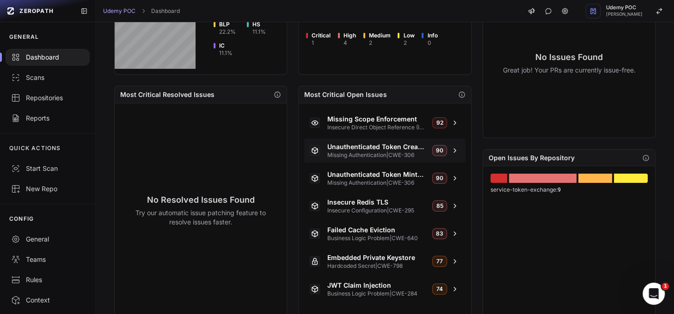
click at [401, 152] on span "Missing Authentication | CWE-306" at bounding box center [376, 155] width 98 height 7
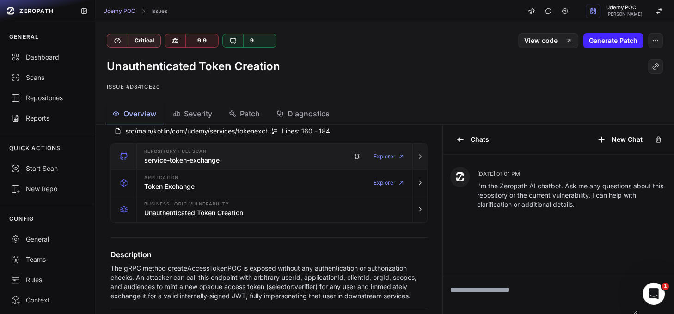
scroll to position [65, 0]
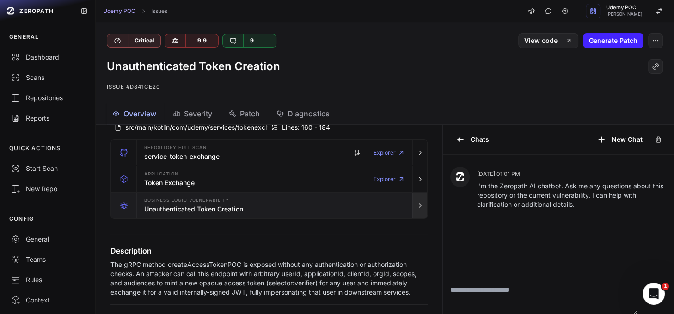
click at [417, 206] on icon "button" at bounding box center [420, 205] width 7 height 7
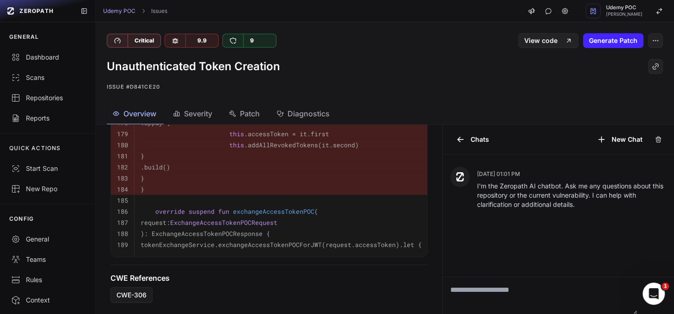
scroll to position [663, 0]
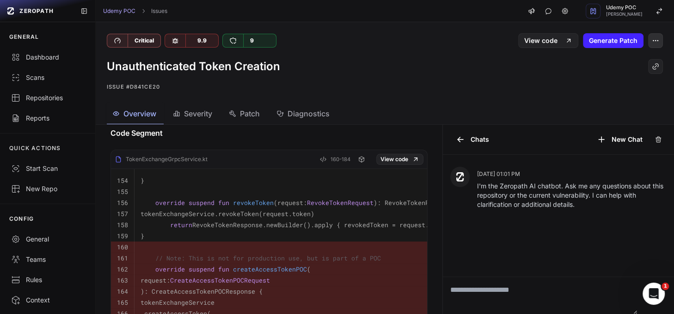
click at [606, 43] on icon "button" at bounding box center [655, 40] width 7 height 7
click at [424, 107] on div "Overview Severity Patch Diagnostics" at bounding box center [374, 114] width 556 height 21
click at [34, 60] on div "Dashboard" at bounding box center [47, 57] width 73 height 9
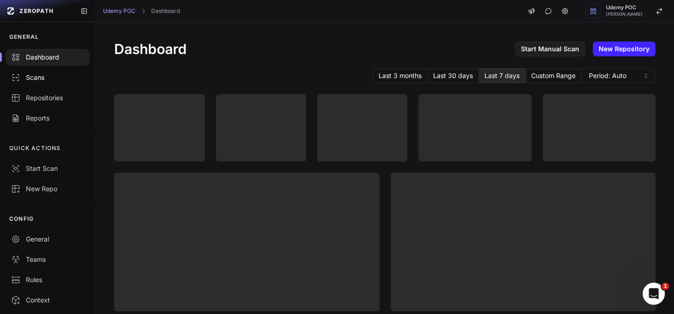
click at [46, 79] on div "Scans" at bounding box center [47, 77] width 73 height 9
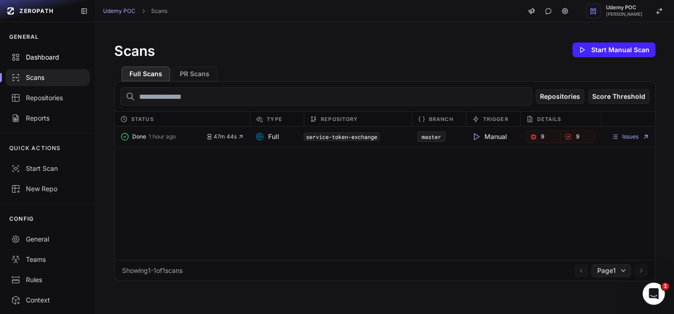
click at [40, 58] on div "Dashboard" at bounding box center [47, 57] width 73 height 9
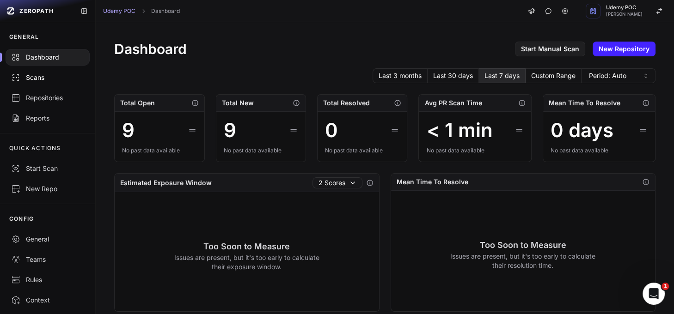
click at [45, 80] on div "Scans" at bounding box center [47, 77] width 73 height 9
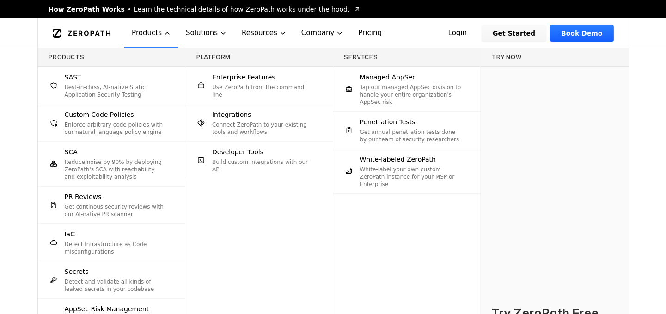
click at [122, 166] on p "Reduce noise by 90% by deploying ZeroPath's SCA with reachability and exploitab…" at bounding box center [116, 170] width 102 height 22
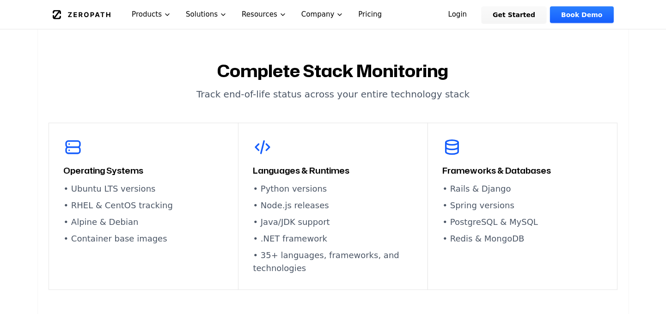
scroll to position [1682, 0]
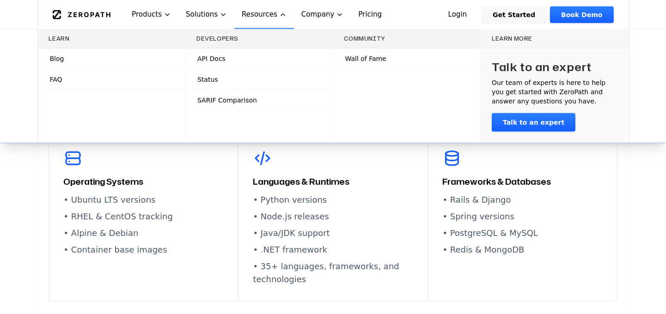
click at [50, 59] on span "Blog" at bounding box center [57, 58] width 14 height 9
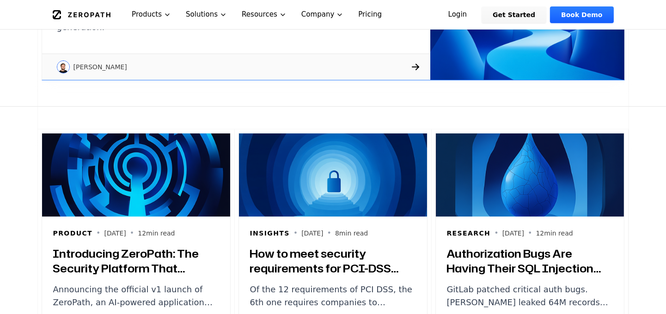
scroll to position [366, 0]
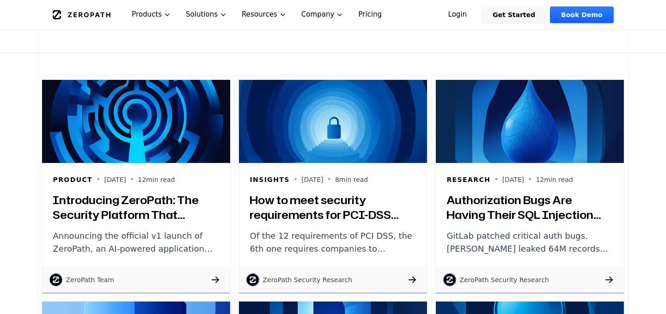
click at [160, 241] on p "Announcing the official v1 launch of ZeroPath, an AI-powered application securi…" at bounding box center [136, 243] width 166 height 26
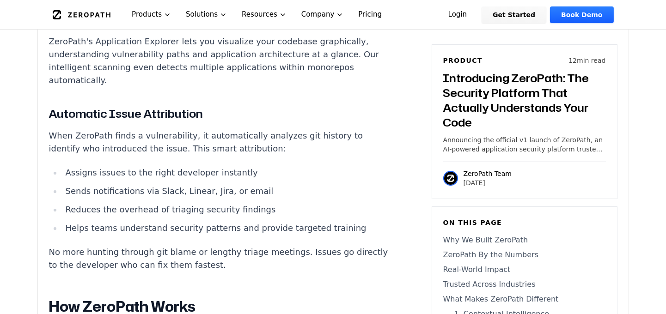
scroll to position [5554, 0]
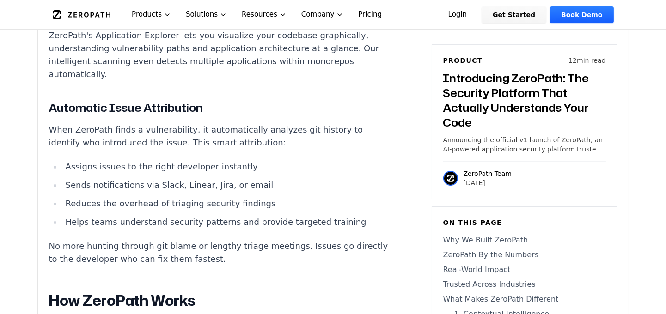
drag, startPoint x: 65, startPoint y: 106, endPoint x: 336, endPoint y: 239, distance: 302.0
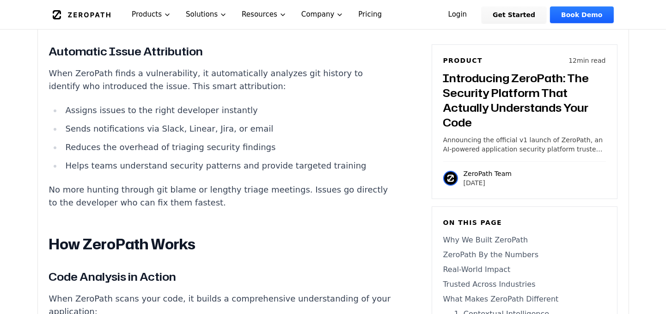
scroll to position [5581, 0]
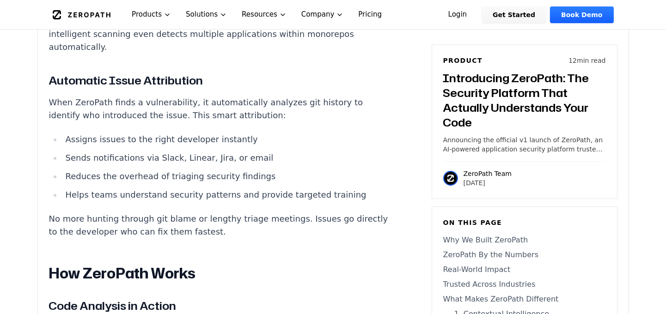
copy ol "AST Generation : Creates detailed Abstract Syntax Trees to map code structure a…"
drag, startPoint x: 214, startPoint y: 231, endPoint x: 222, endPoint y: 251, distance: 21.4
copy p "to understand complex relationships between components, trace data flows across…"
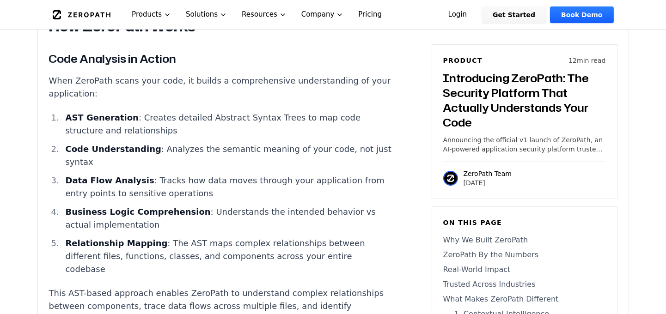
scroll to position [5829, 0]
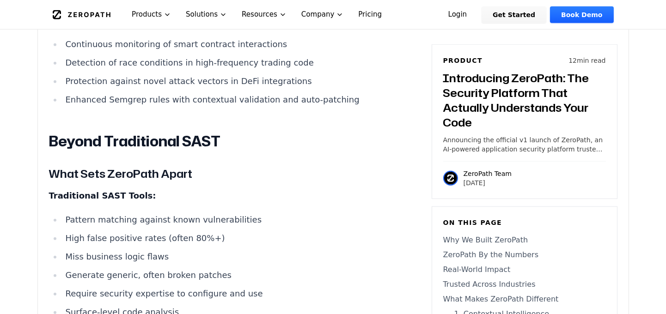
scroll to position [7133, 0]
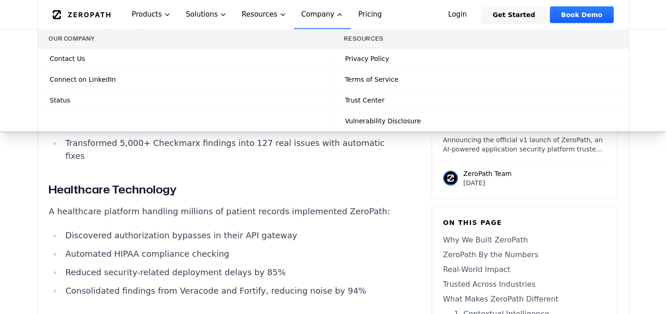
click at [72, 61] on span "Contact Us" at bounding box center [67, 58] width 35 height 9
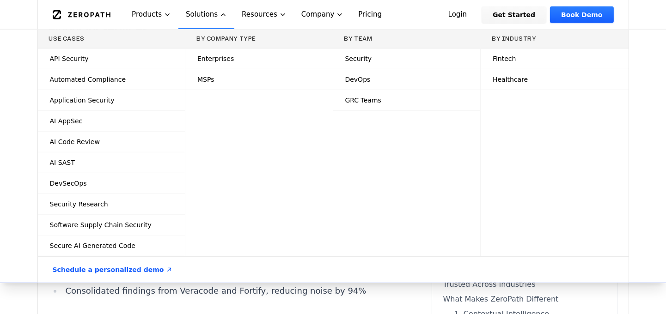
click at [213, 58] on span "Enterprises" at bounding box center [215, 58] width 37 height 9
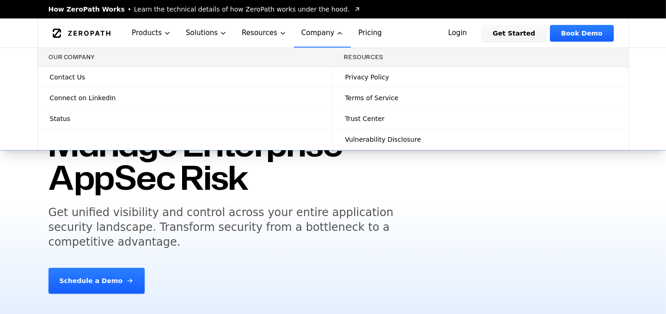
click at [64, 117] on span "Status" at bounding box center [60, 118] width 21 height 9
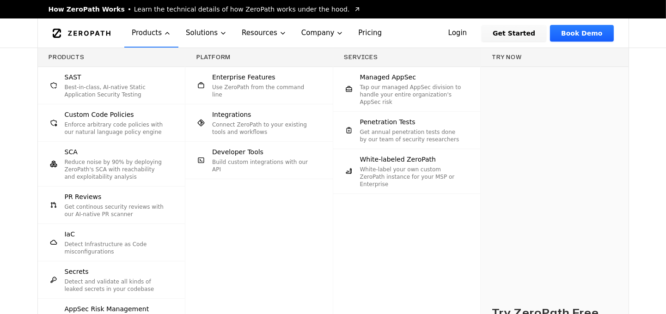
click at [393, 127] on div "Penetration Tests Get annual penetration tests done by our team of security res…" at bounding box center [411, 130] width 102 height 26
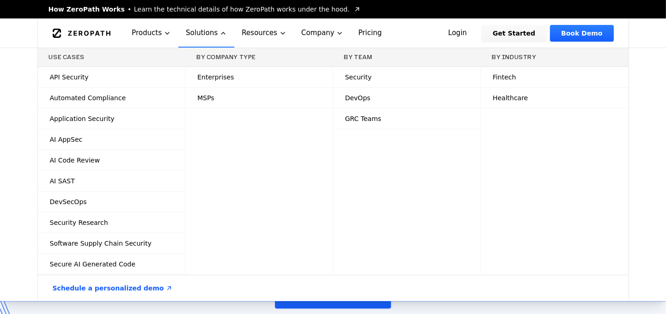
click at [363, 118] on span "GRC Teams" at bounding box center [363, 118] width 36 height 9
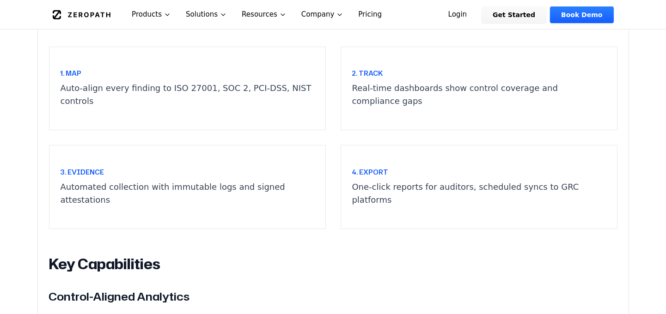
scroll to position [503, 0]
